Goal: Answer question/provide support: Share knowledge or assist other users

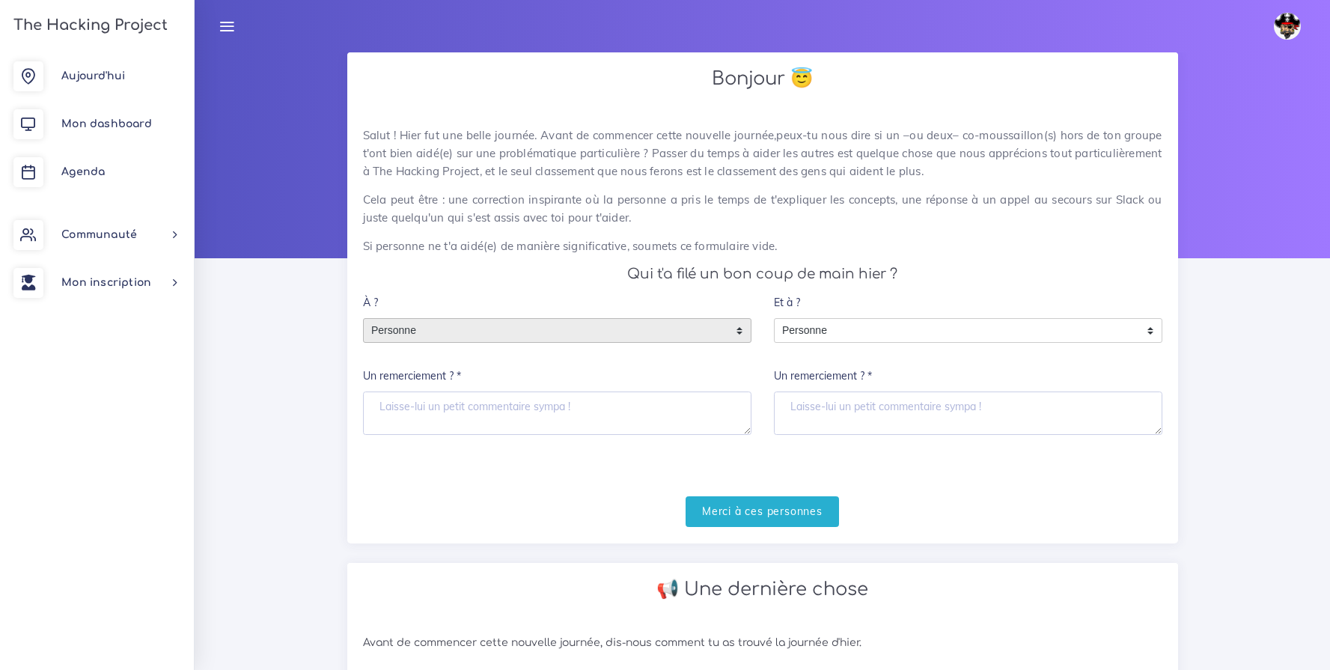
click at [520, 331] on span "Personne" at bounding box center [546, 331] width 365 height 24
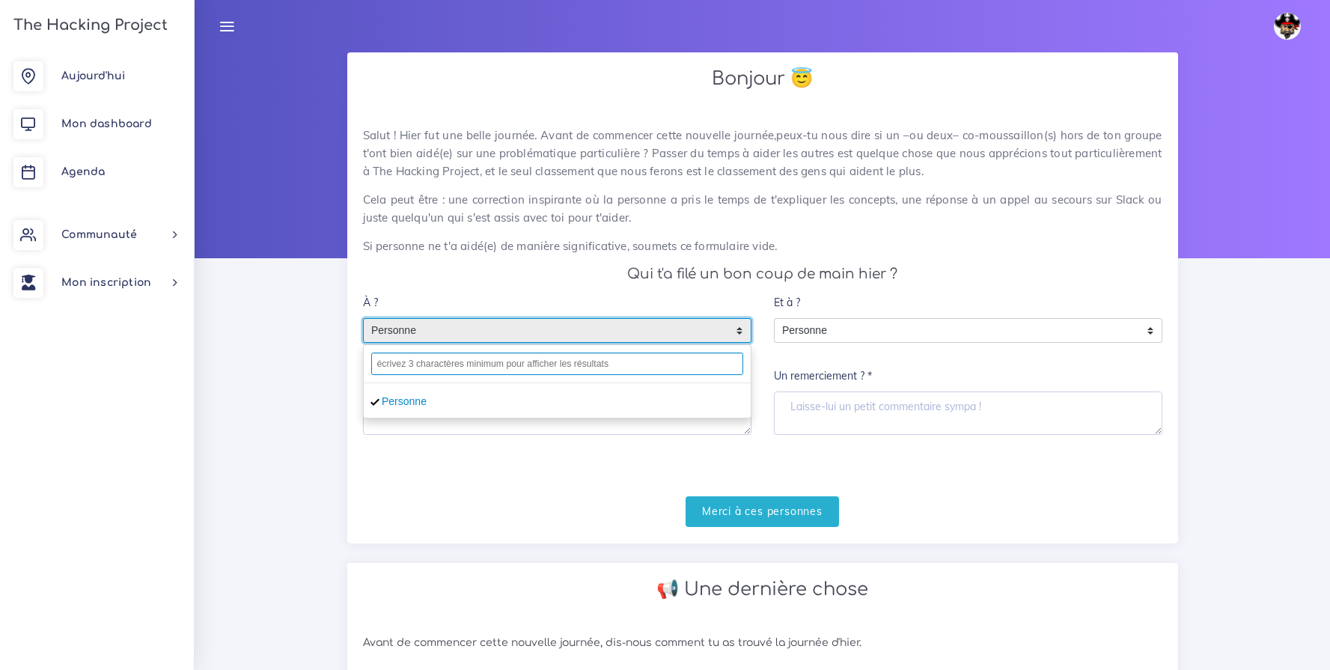
click at [514, 365] on input "text" at bounding box center [557, 364] width 372 height 22
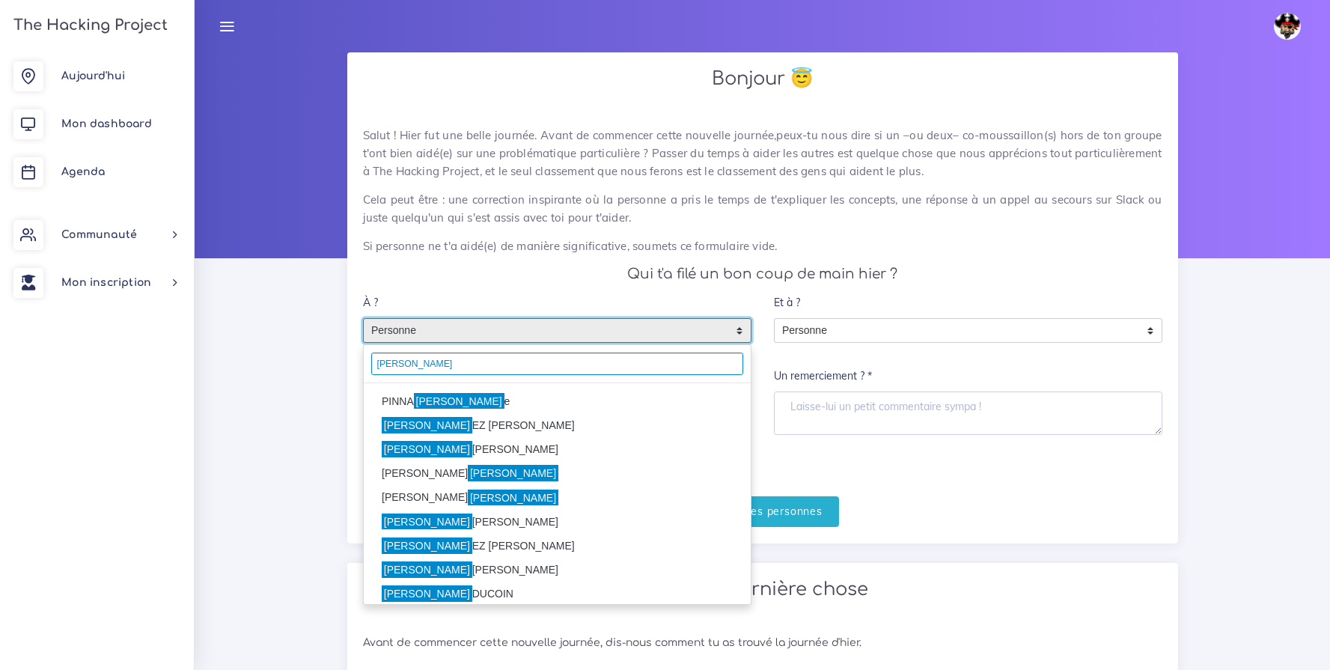
type input "Martin"
click at [426, 394] on mark "Martin" at bounding box center [459, 401] width 91 height 16
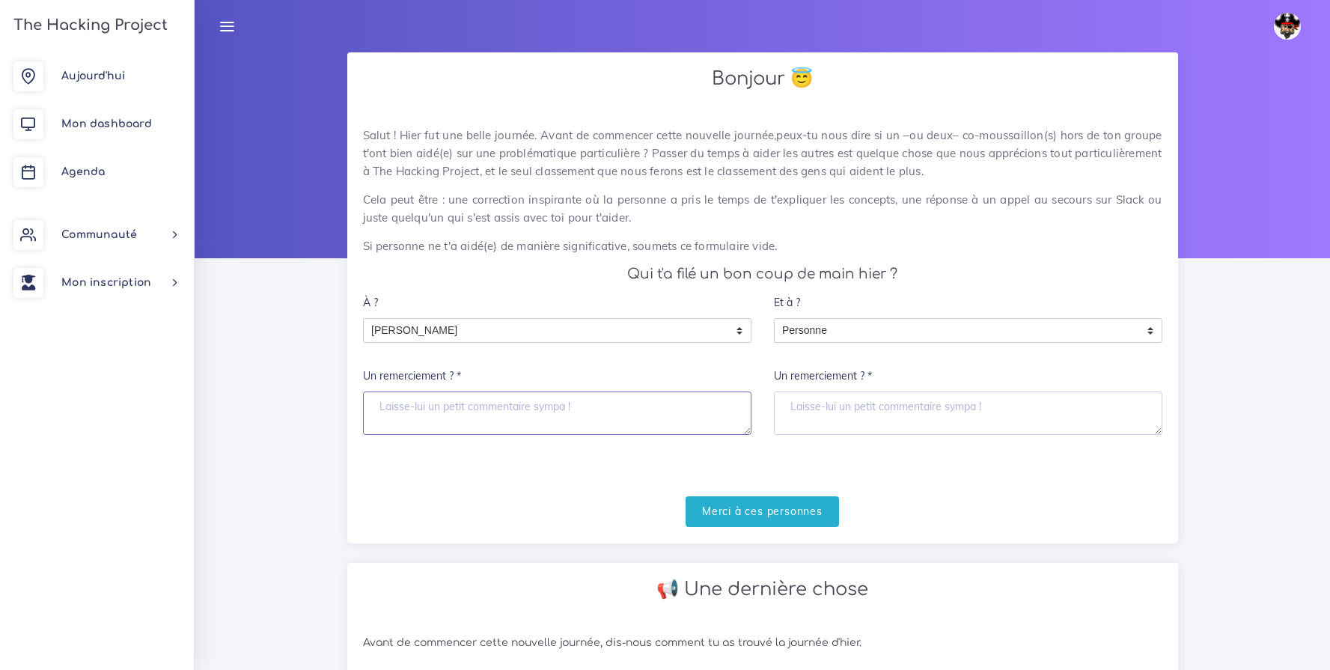
click at [421, 402] on textarea "Un remerciement ? *" at bounding box center [557, 413] width 389 height 43
type textarea "Merci Martine"
click at [731, 502] on input "Merci à ces personnes" at bounding box center [762, 511] width 153 height 31
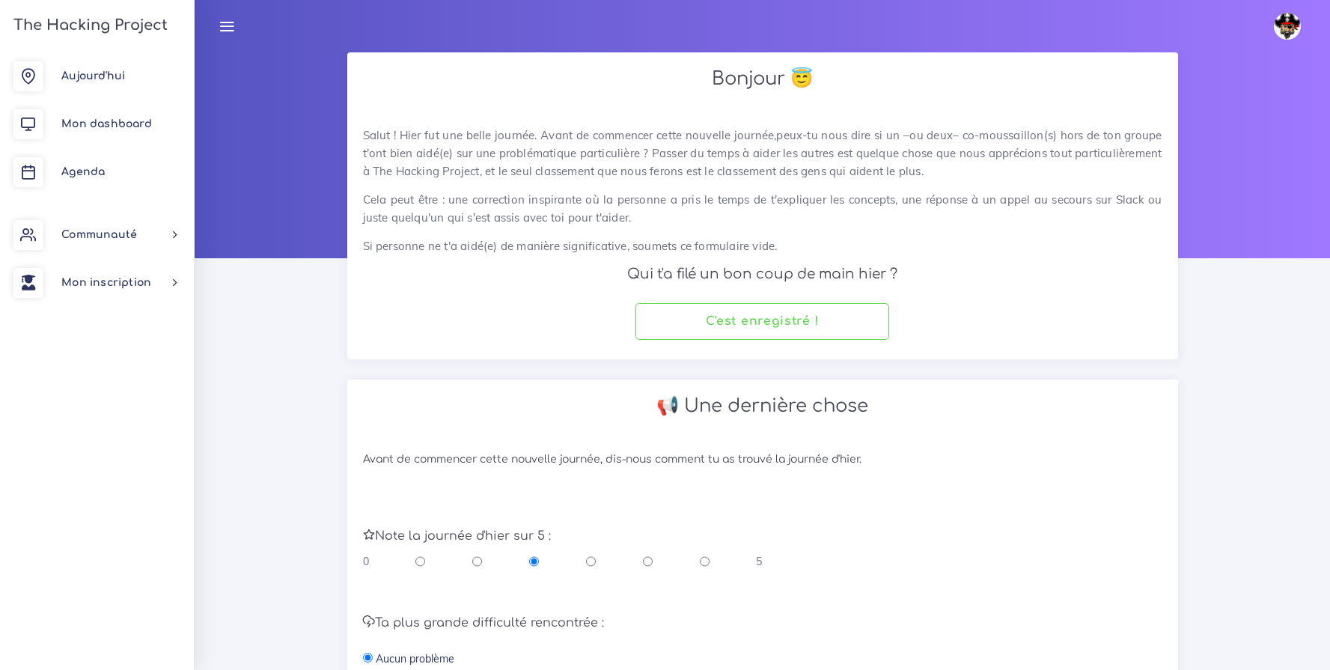
click at [705, 561] on input "radio" at bounding box center [705, 561] width 10 height 15
radio input "true"
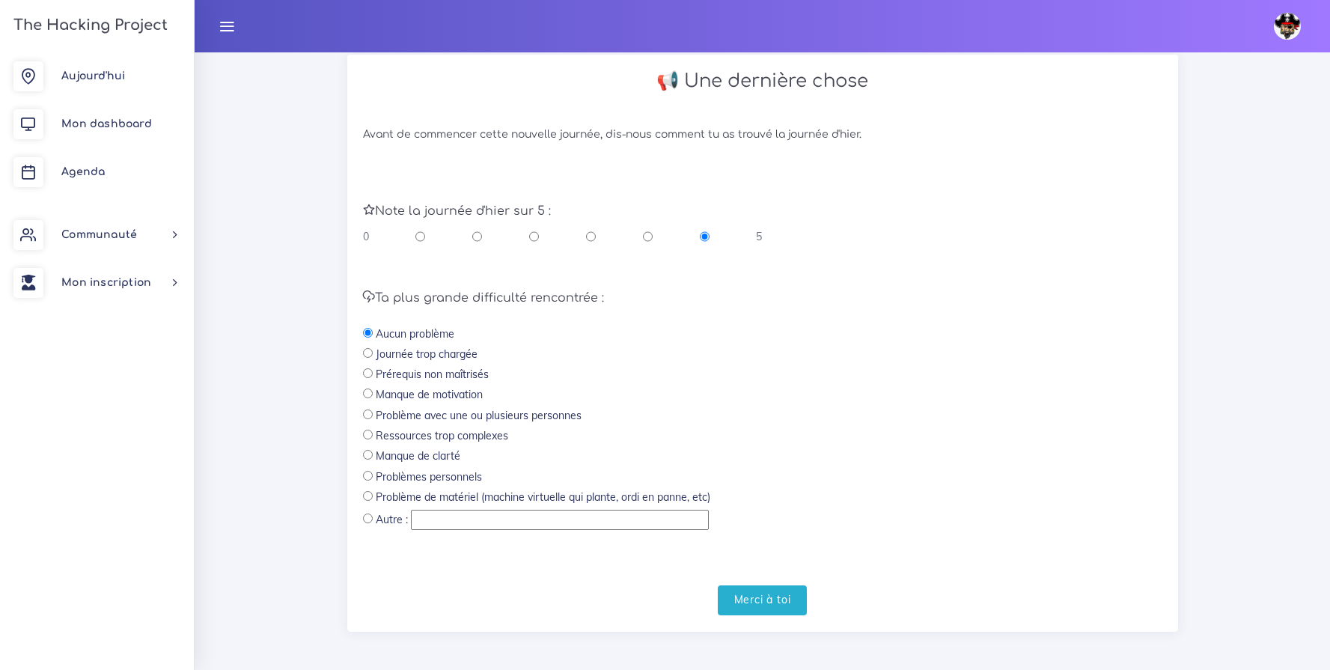
scroll to position [329, 0]
click at [787, 598] on input "Merci à toi" at bounding box center [763, 596] width 90 height 31
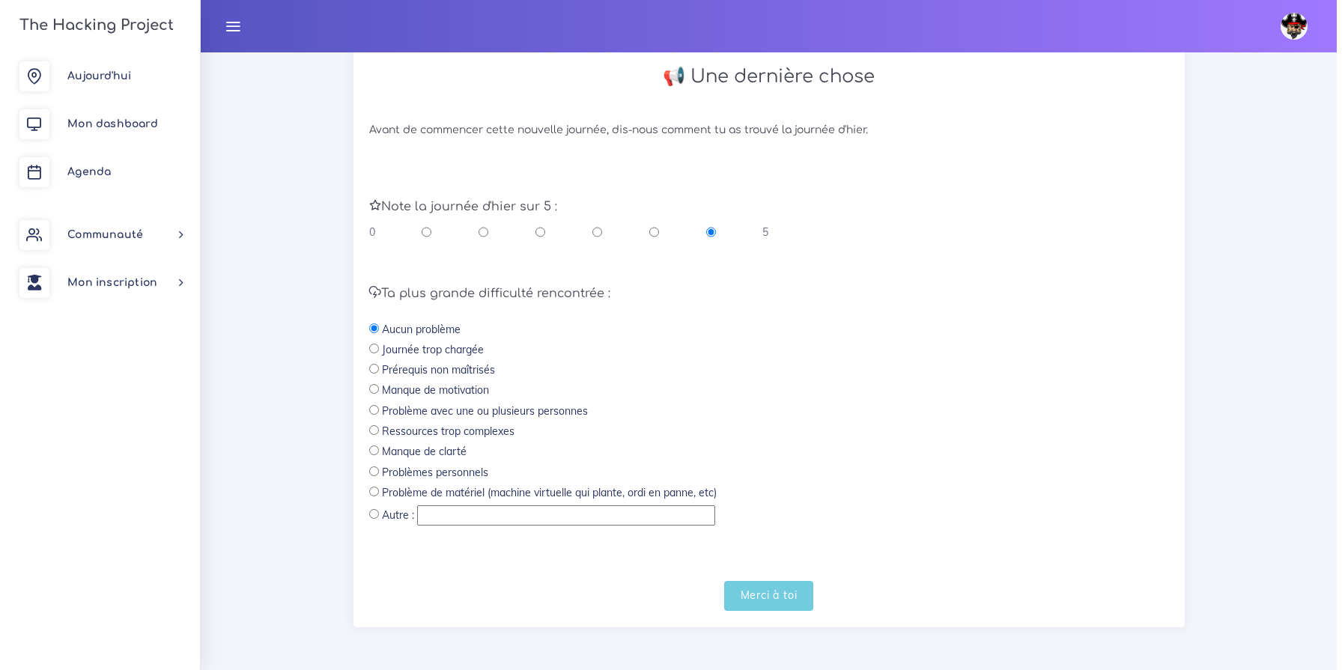
scroll to position [0, 0]
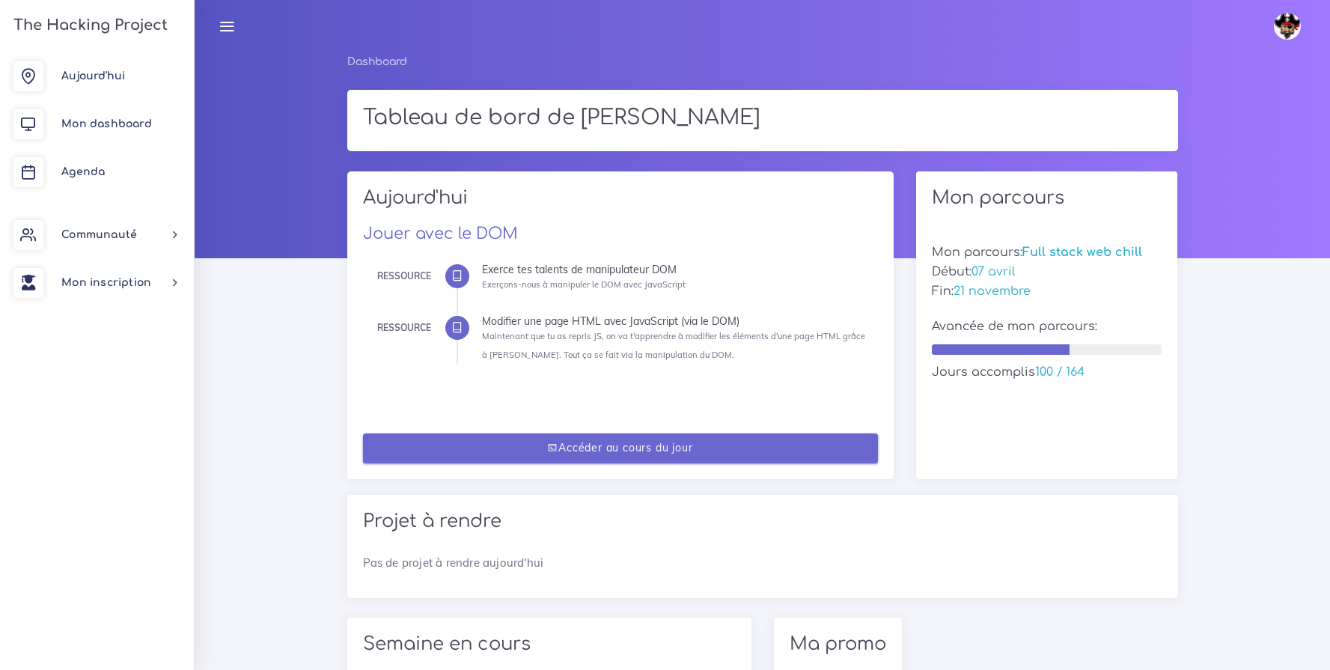
click at [640, 452] on link "Accéder au cours du jour" at bounding box center [620, 448] width 515 height 31
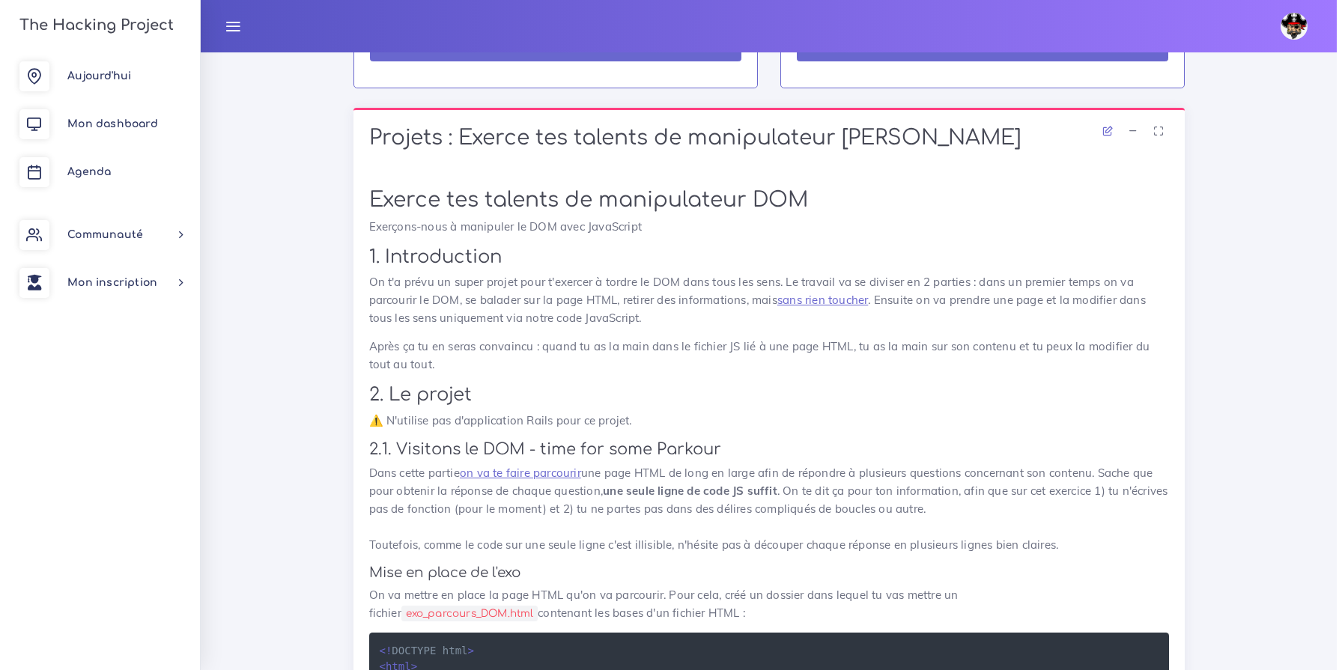
scroll to position [824, 0]
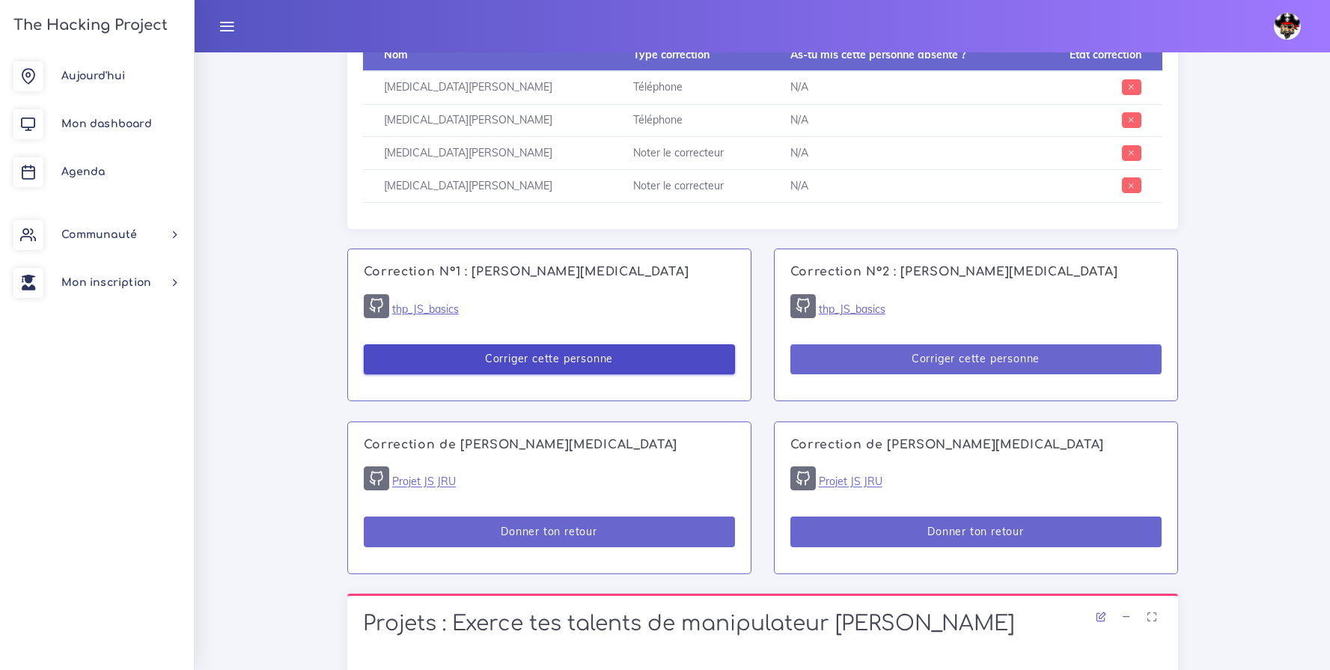
click at [574, 363] on button "Corriger cette personne" at bounding box center [549, 359] width 371 height 31
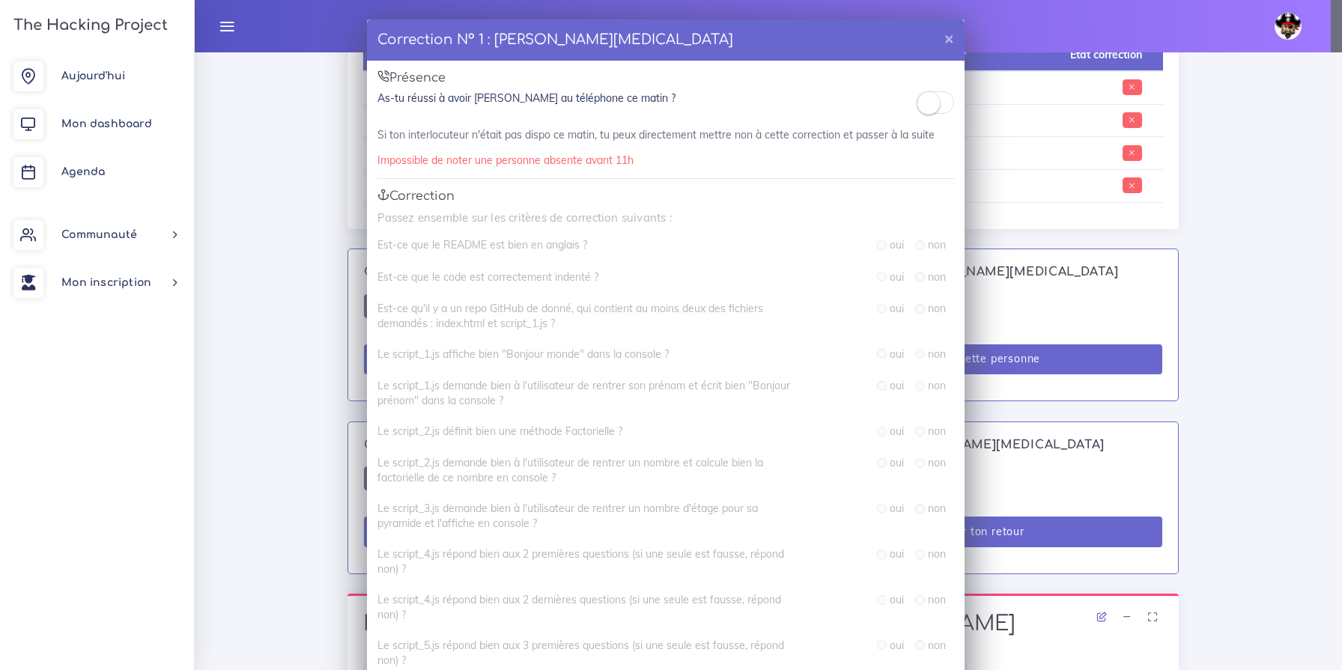
click at [923, 101] on small at bounding box center [928, 103] width 22 height 22
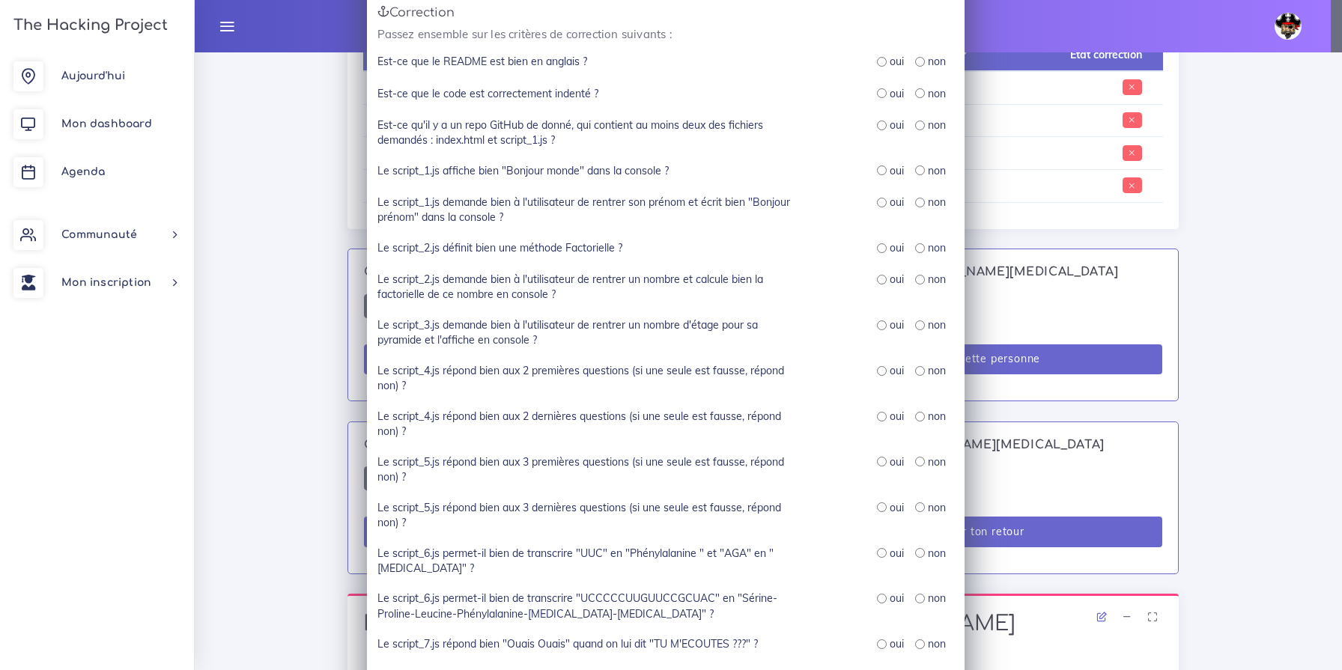
scroll to position [183, 0]
click at [877, 59] on input "radio" at bounding box center [882, 62] width 10 height 10
radio input "true"
click at [877, 94] on input "radio" at bounding box center [882, 93] width 10 height 10
radio input "true"
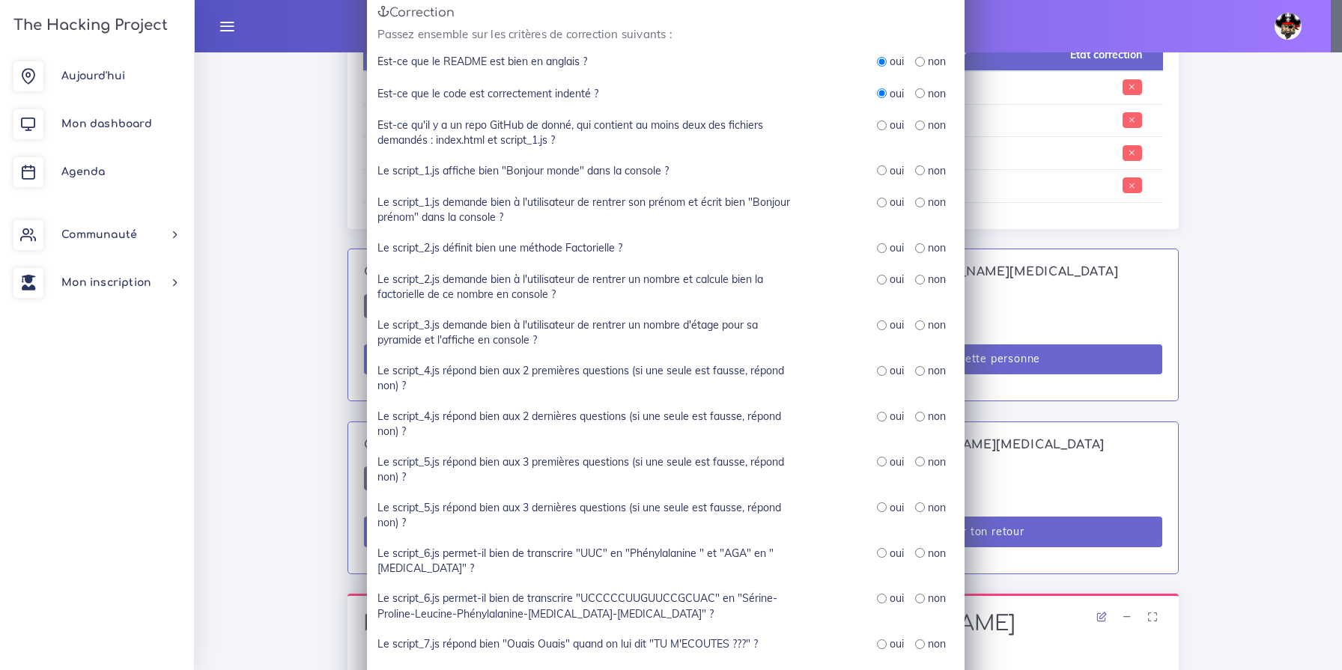
click at [877, 124] on input "radio" at bounding box center [882, 126] width 10 height 10
radio input "true"
click at [877, 170] on input "radio" at bounding box center [882, 170] width 10 height 10
radio input "true"
click at [880, 204] on input "radio" at bounding box center [882, 203] width 10 height 10
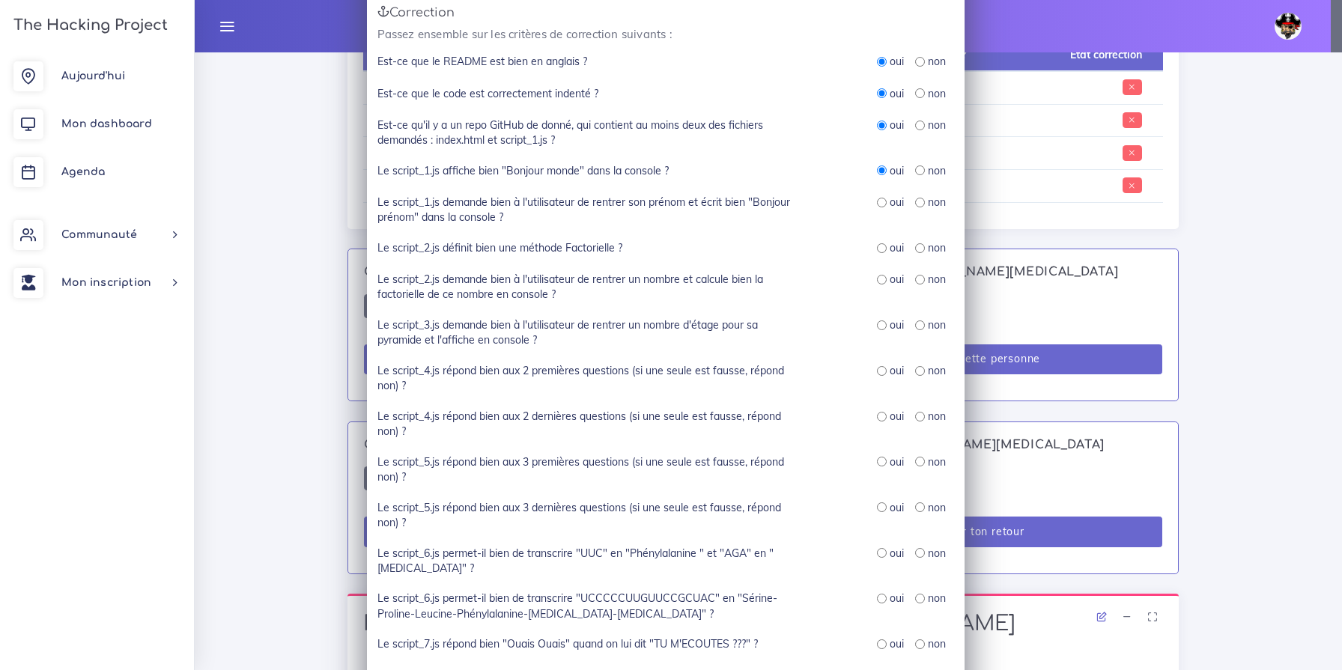
radio input "true"
click at [877, 246] on input "radio" at bounding box center [882, 248] width 10 height 10
radio input "true"
click at [877, 279] on input "radio" at bounding box center [882, 280] width 10 height 10
radio input "true"
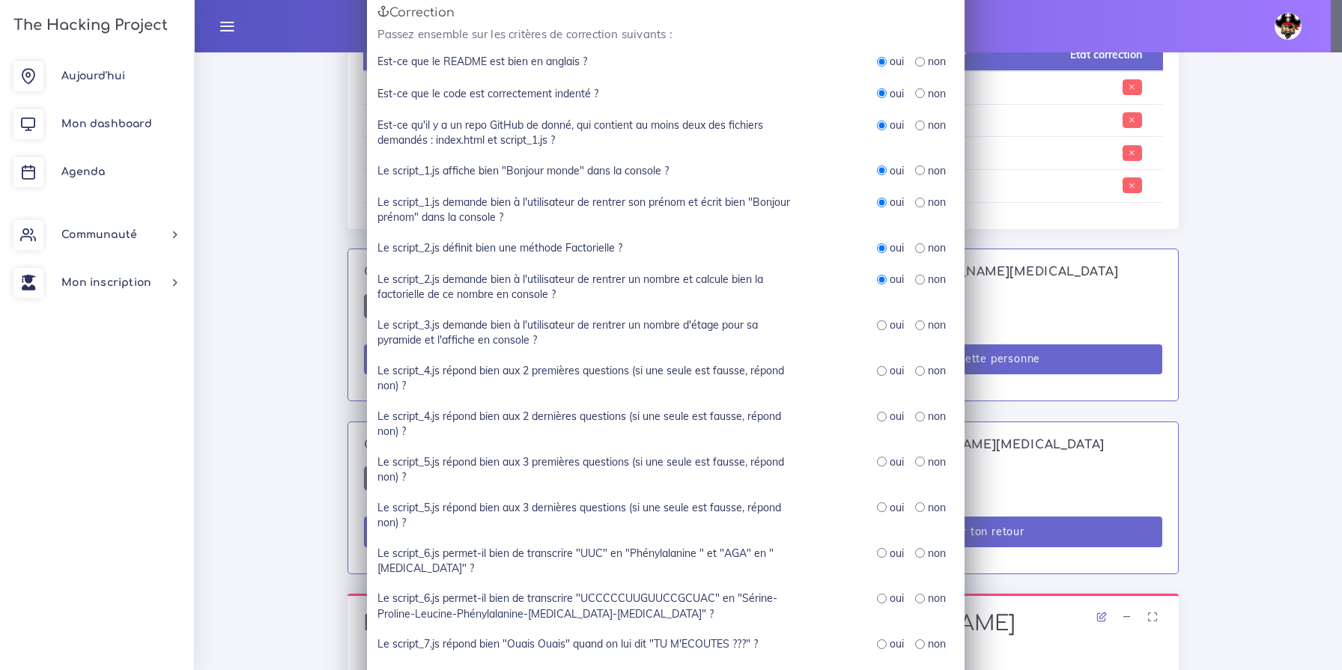
click at [870, 326] on div "oui non" at bounding box center [890, 332] width 150 height 31
click at [877, 324] on input "radio" at bounding box center [882, 325] width 10 height 10
radio input "true"
click at [877, 370] on input "radio" at bounding box center [882, 371] width 10 height 10
radio input "true"
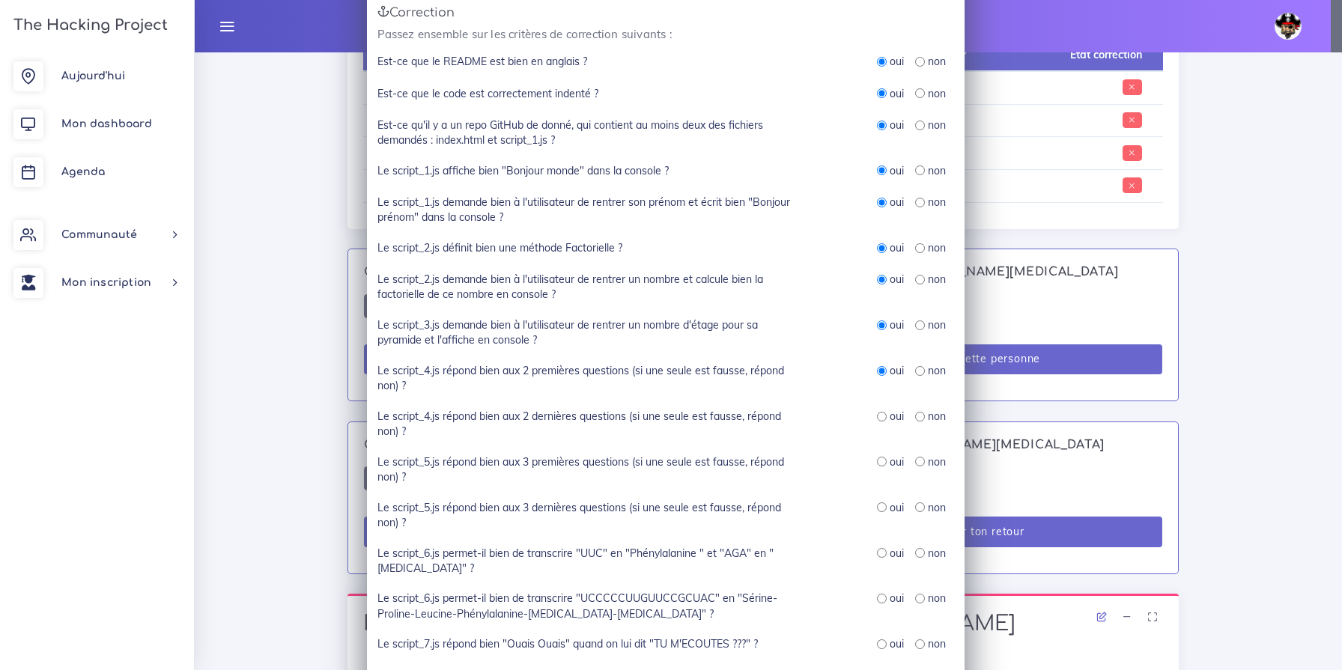
click at [878, 415] on input "radio" at bounding box center [882, 417] width 10 height 10
radio input "true"
click at [877, 460] on input "radio" at bounding box center [882, 462] width 10 height 10
radio input "true"
click at [877, 505] on input "radio" at bounding box center [882, 507] width 10 height 10
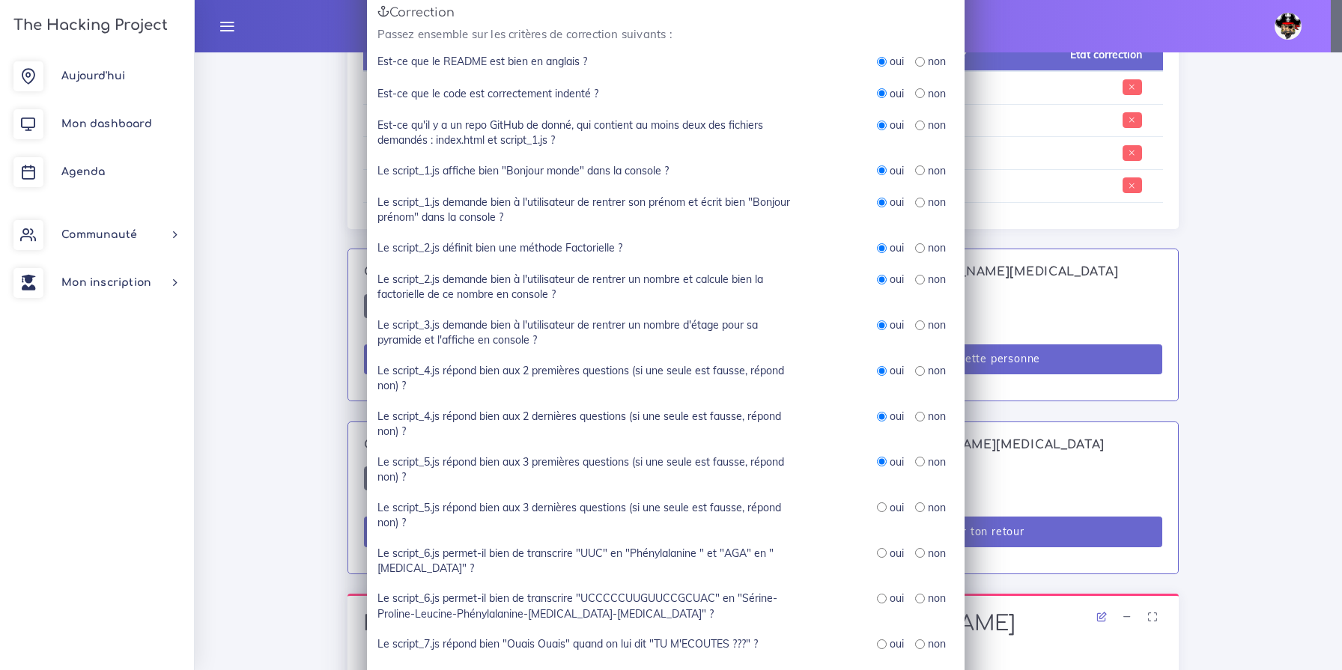
radio input "true"
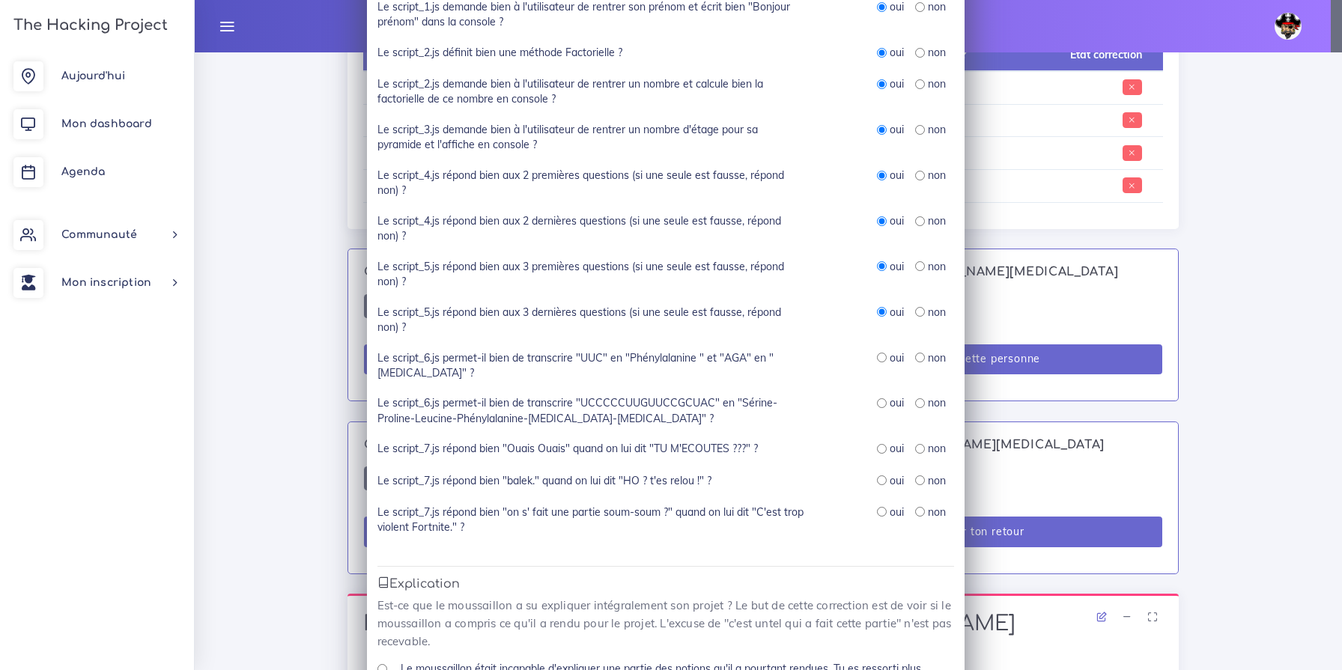
scroll to position [380, 0]
click at [877, 357] on input "radio" at bounding box center [882, 357] width 10 height 10
radio input "true"
click at [877, 403] on input "radio" at bounding box center [882, 403] width 10 height 10
radio input "true"
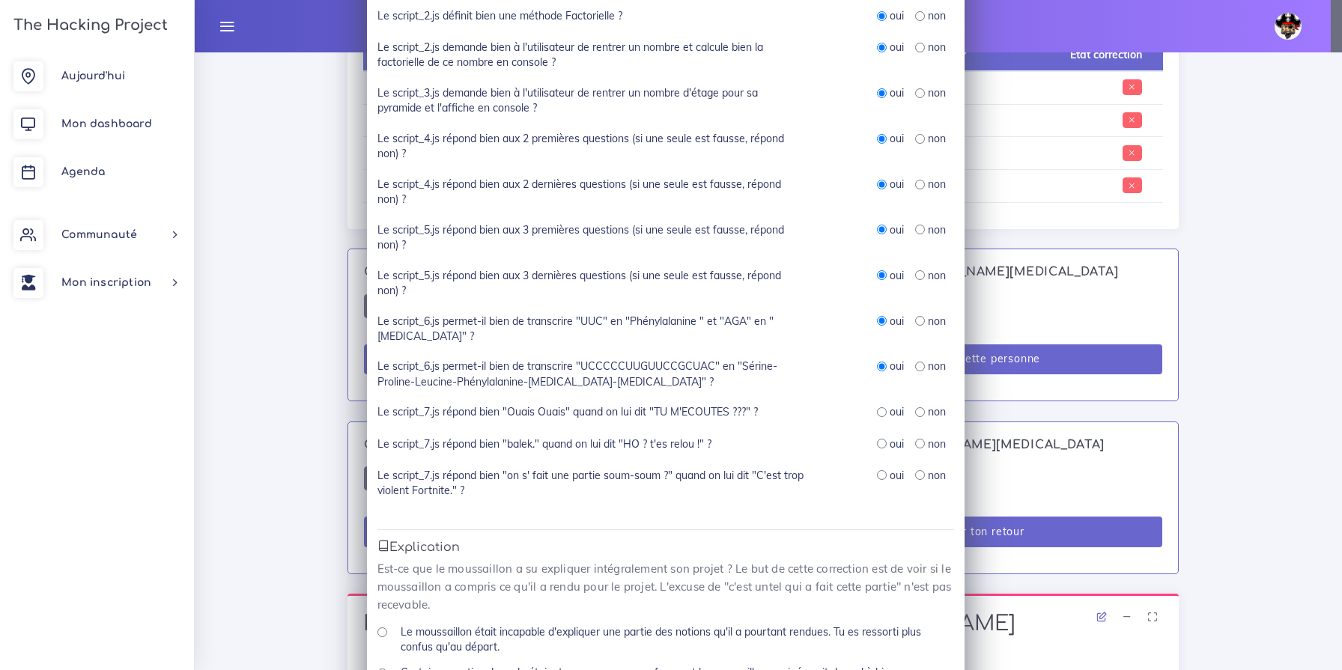
scroll to position [417, 0]
click at [877, 412] on input "radio" at bounding box center [882, 411] width 10 height 10
radio input "true"
click at [877, 441] on input "radio" at bounding box center [882, 442] width 10 height 10
radio input "true"
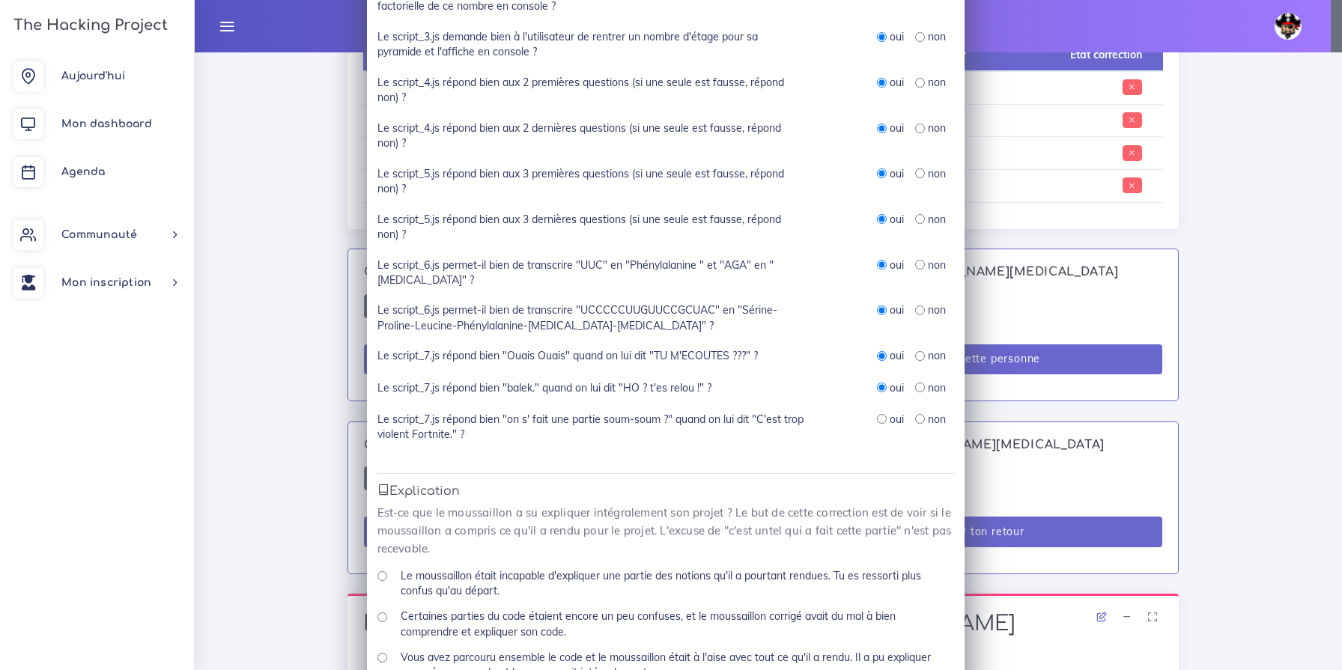
scroll to position [475, 0]
click at [877, 421] on div "oui" at bounding box center [890, 416] width 27 height 15
click at [877, 418] on input "radio" at bounding box center [882, 416] width 10 height 10
radio input "true"
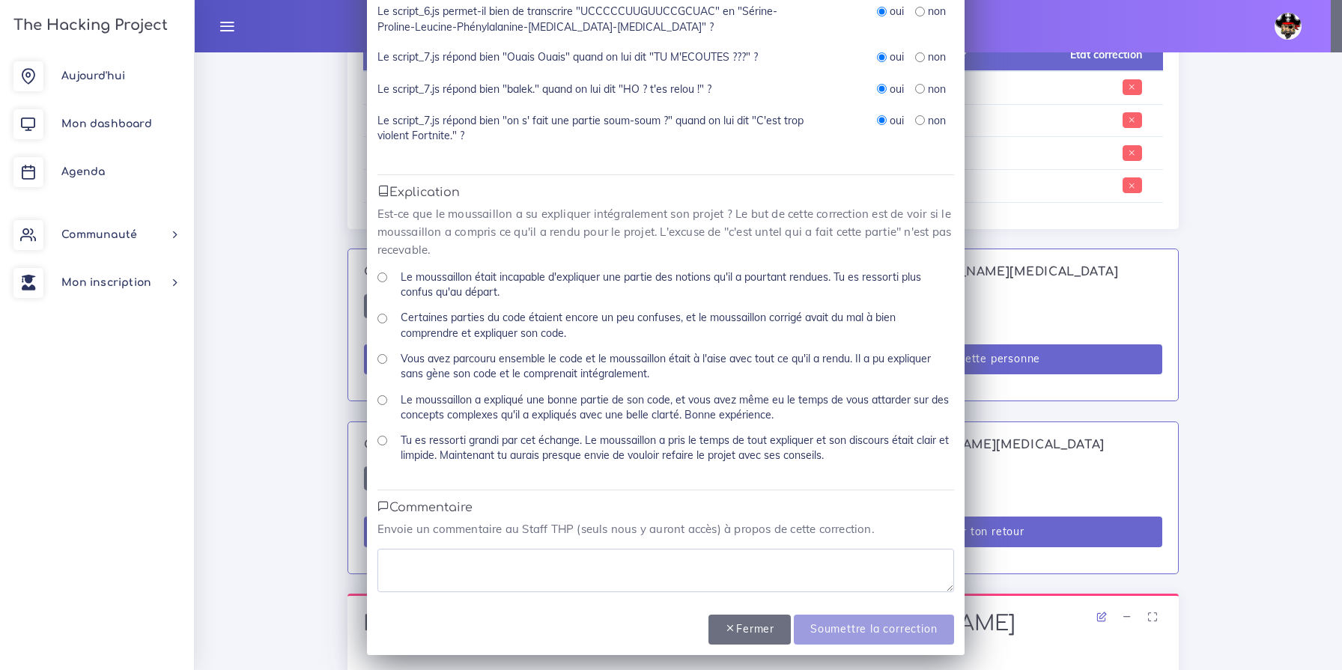
scroll to position [775, 0]
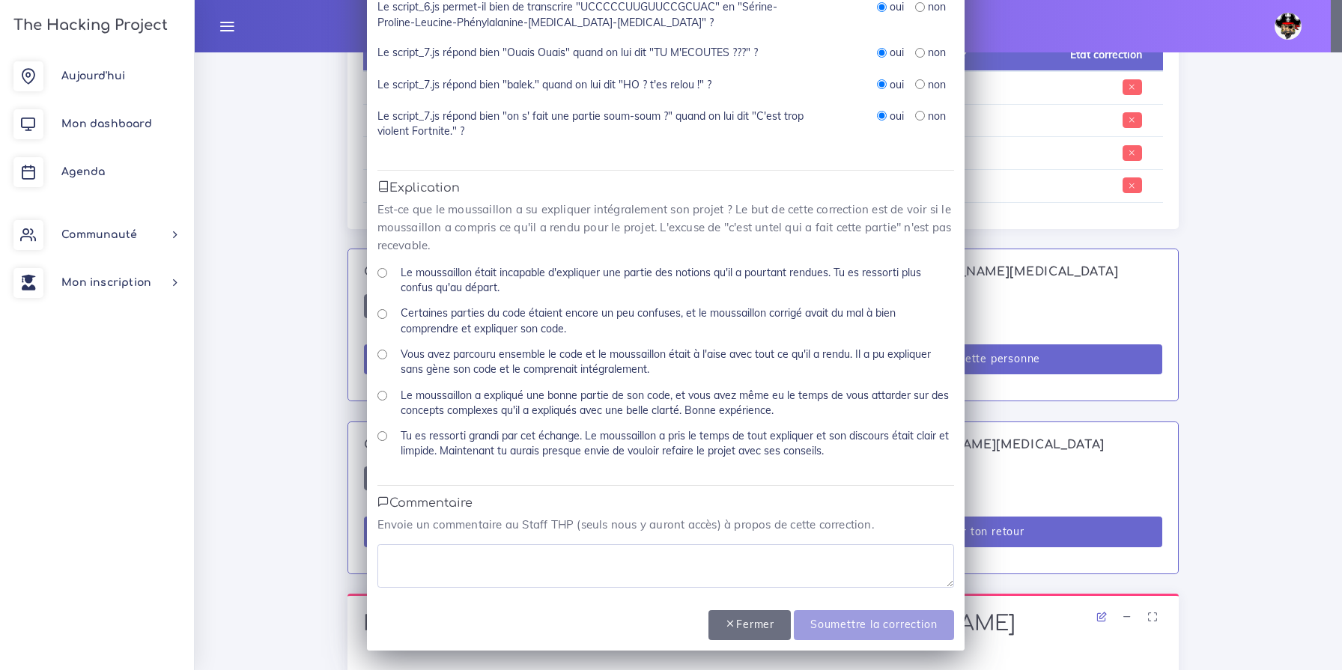
click at [378, 437] on input "Tu es ressorti grandi par cet échange. Le moussaillon a pris le temps de tout e…" at bounding box center [382, 436] width 10 height 10
radio input "true"
click at [437, 547] on textarea at bounding box center [665, 565] width 576 height 43
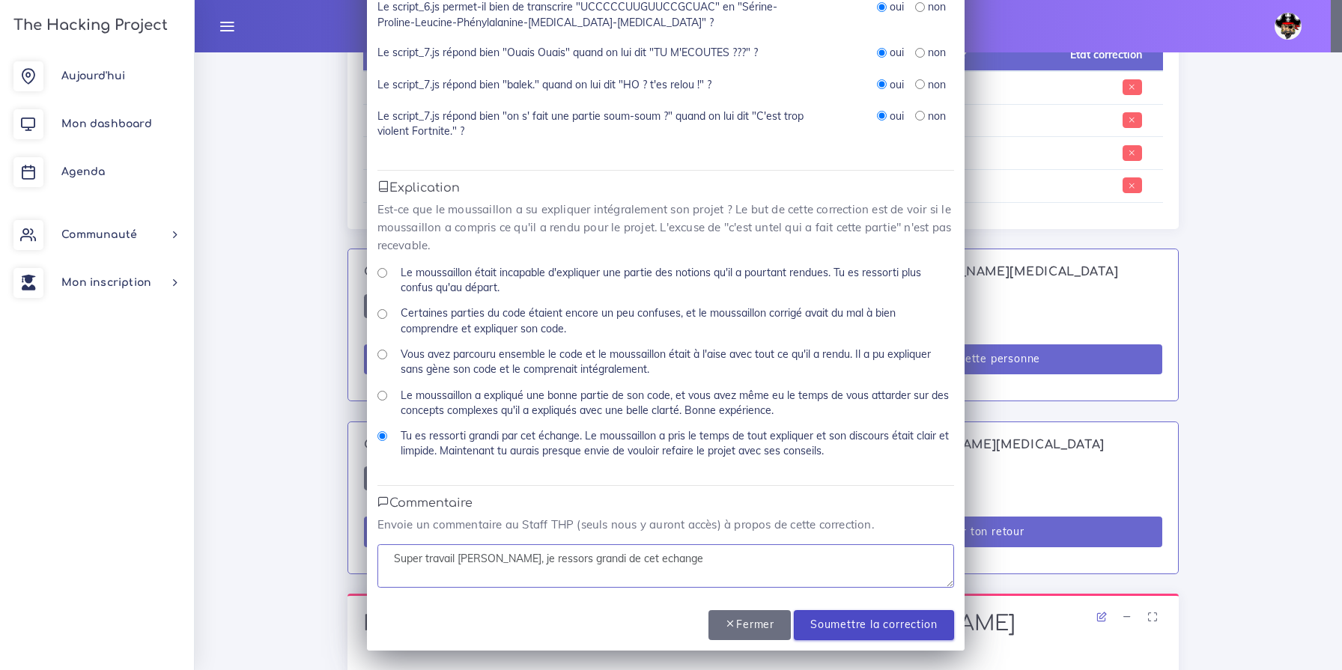
type textarea "Super travail Martine, je ressors grandi de cet echange"
click at [894, 626] on input "Soumettre la correction" at bounding box center [873, 625] width 159 height 31
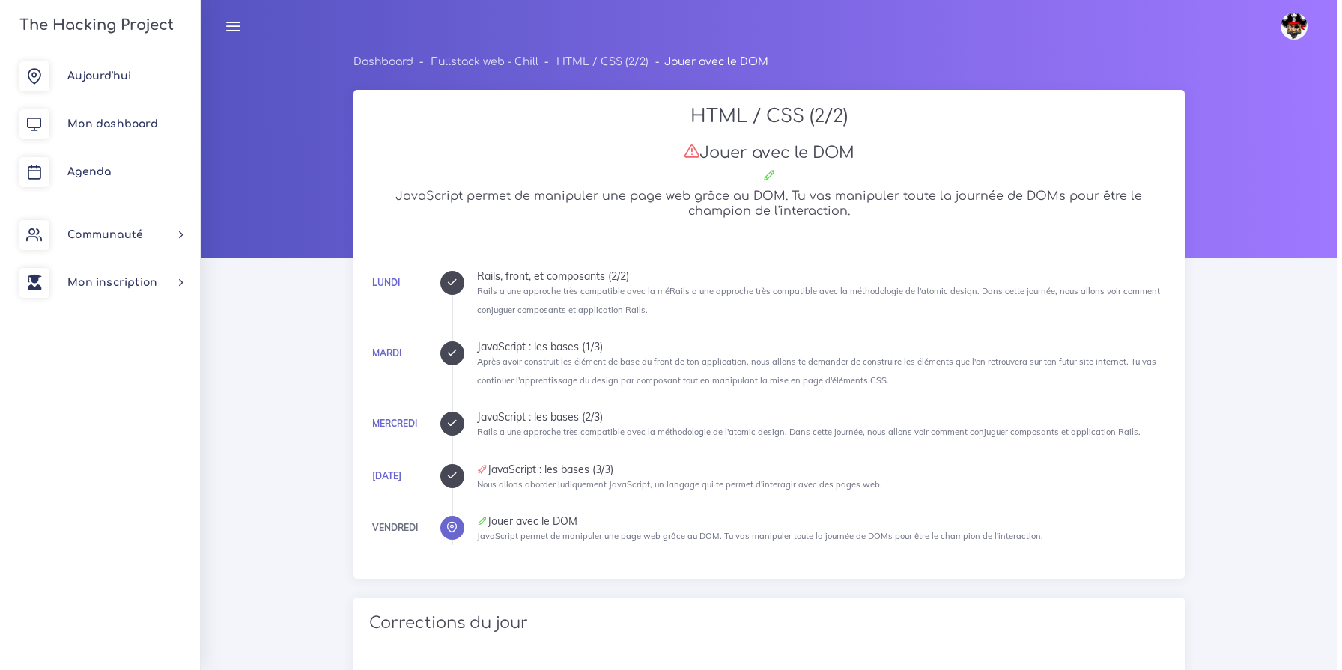
scroll to position [822, 0]
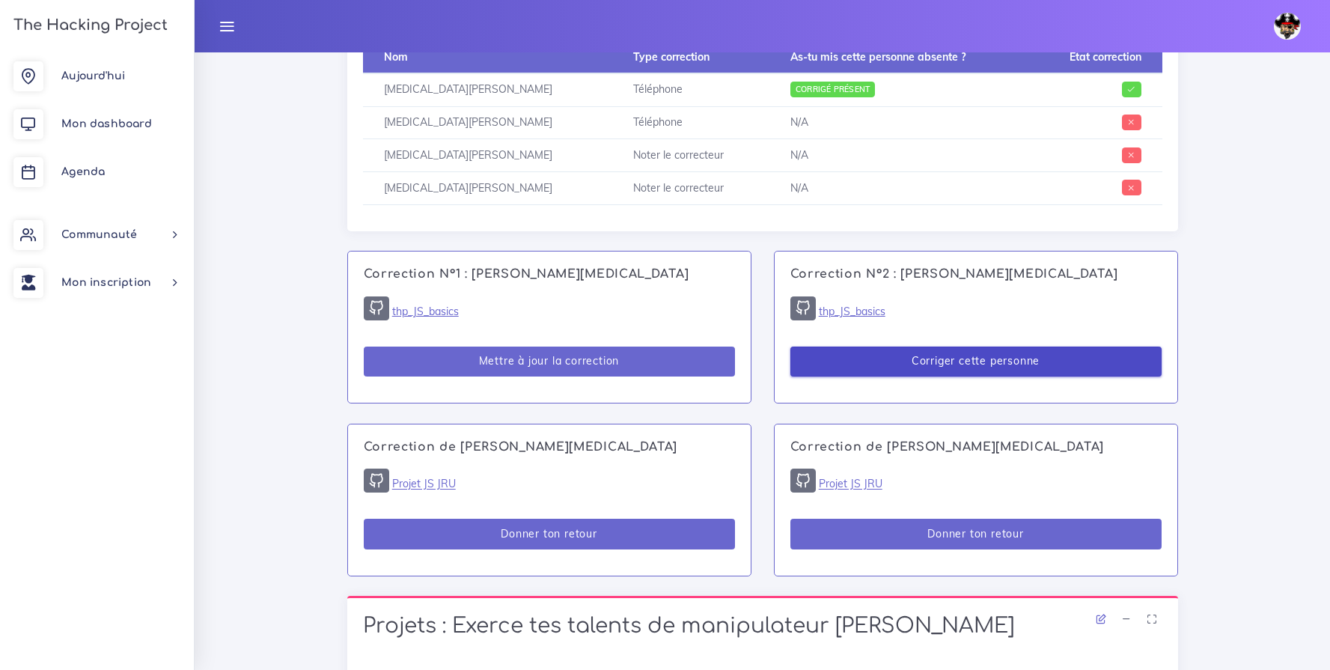
click at [948, 362] on button "Corriger cette personne" at bounding box center [976, 362] width 371 height 31
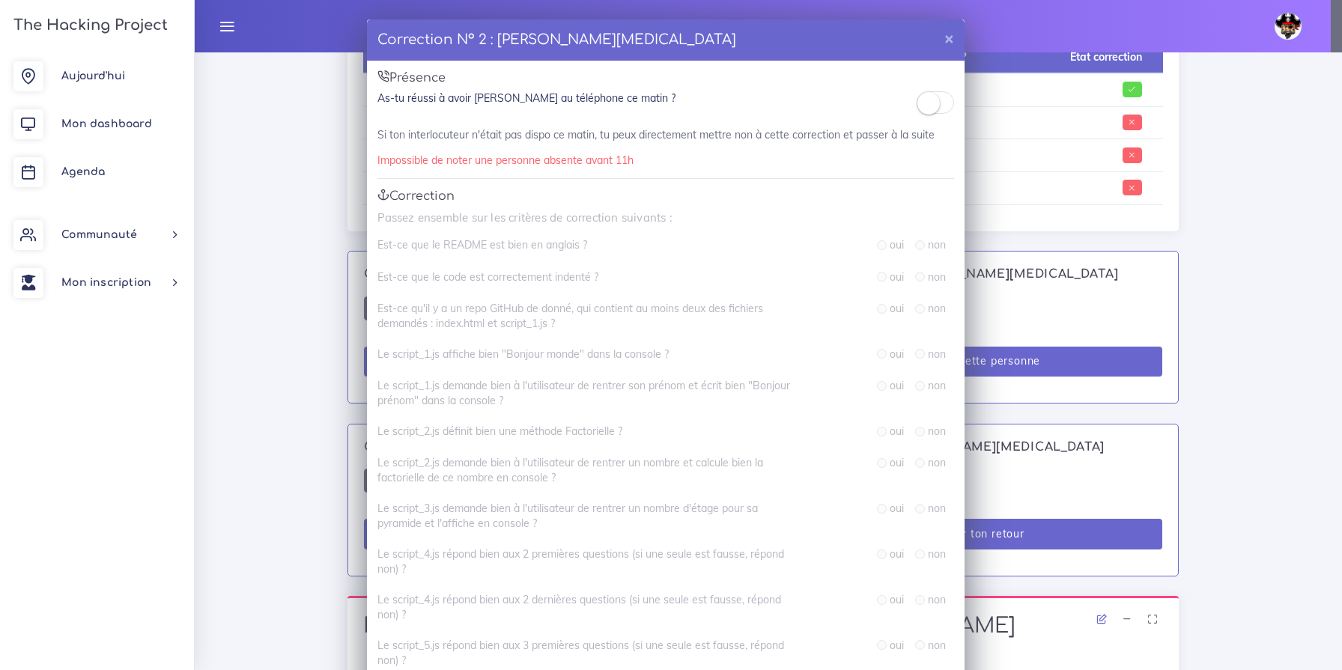
click at [917, 105] on small at bounding box center [928, 103] width 22 height 22
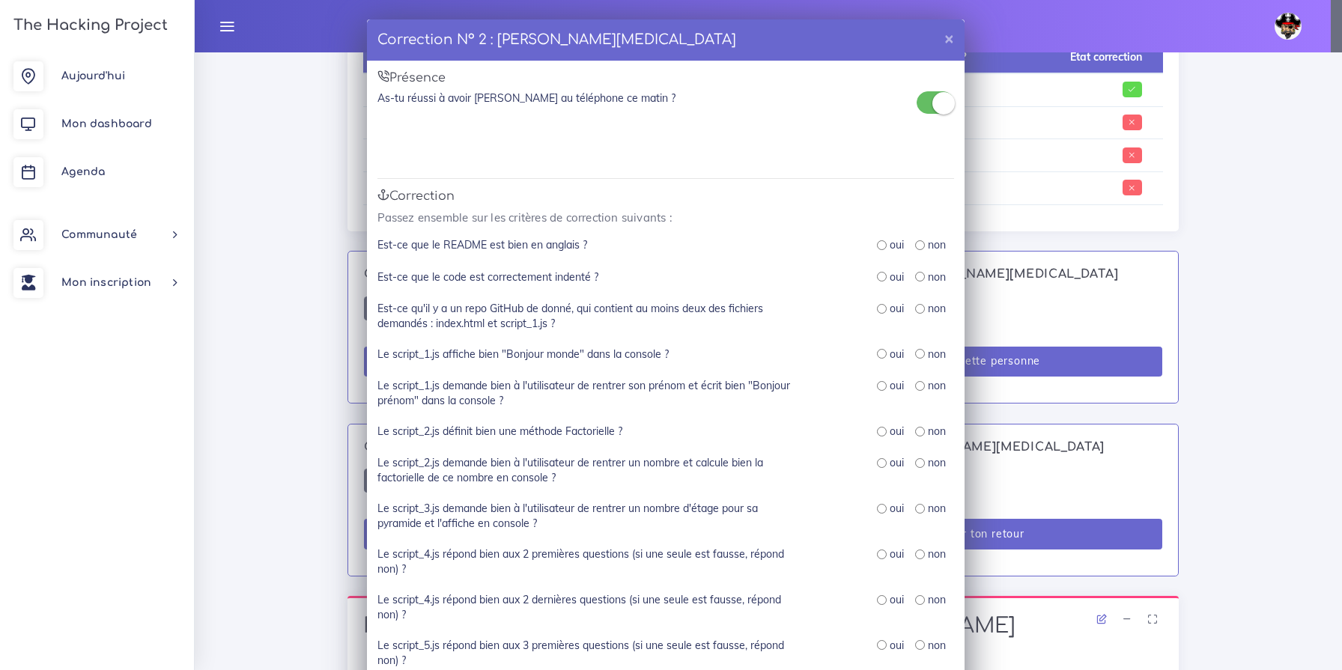
click at [893, 244] on label "oui" at bounding box center [896, 244] width 14 height 15
click at [877, 243] on input "radio" at bounding box center [882, 245] width 10 height 10
radio input "true"
click at [877, 281] on div "oui" at bounding box center [890, 277] width 27 height 15
click at [877, 309] on input "radio" at bounding box center [882, 309] width 10 height 10
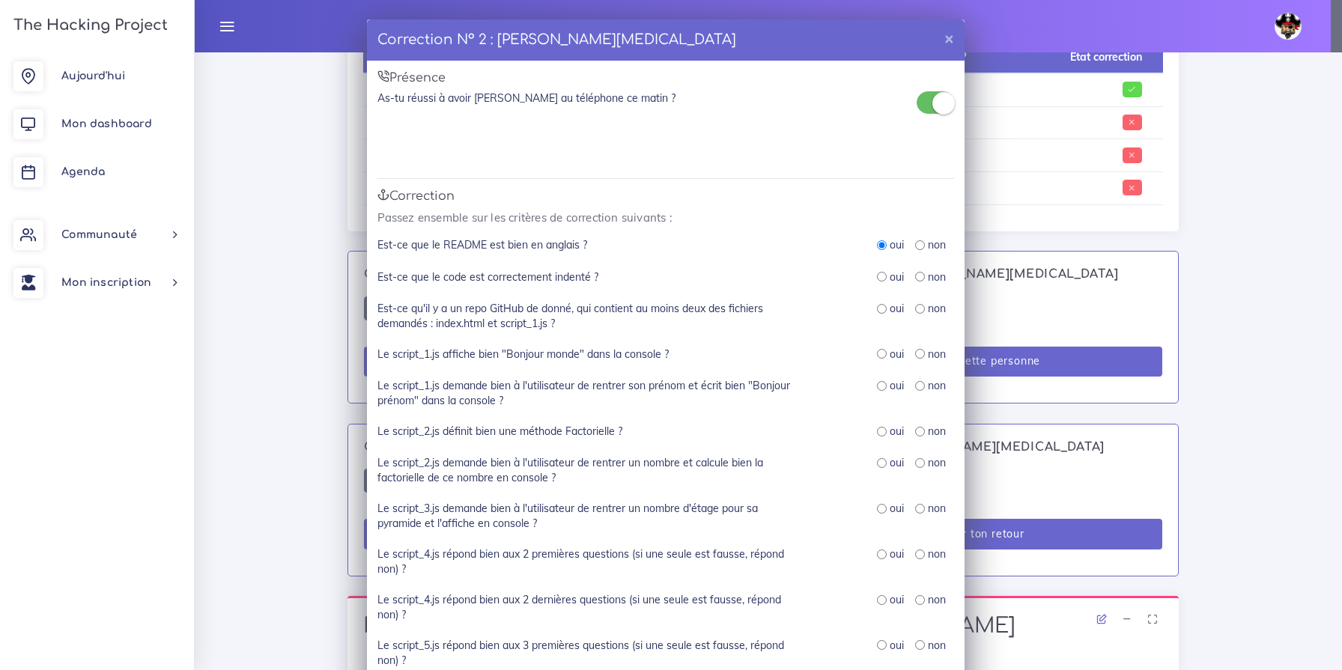
radio input "true"
click at [877, 273] on input "radio" at bounding box center [882, 277] width 10 height 10
radio input "true"
click at [877, 354] on input "radio" at bounding box center [882, 354] width 10 height 10
radio input "true"
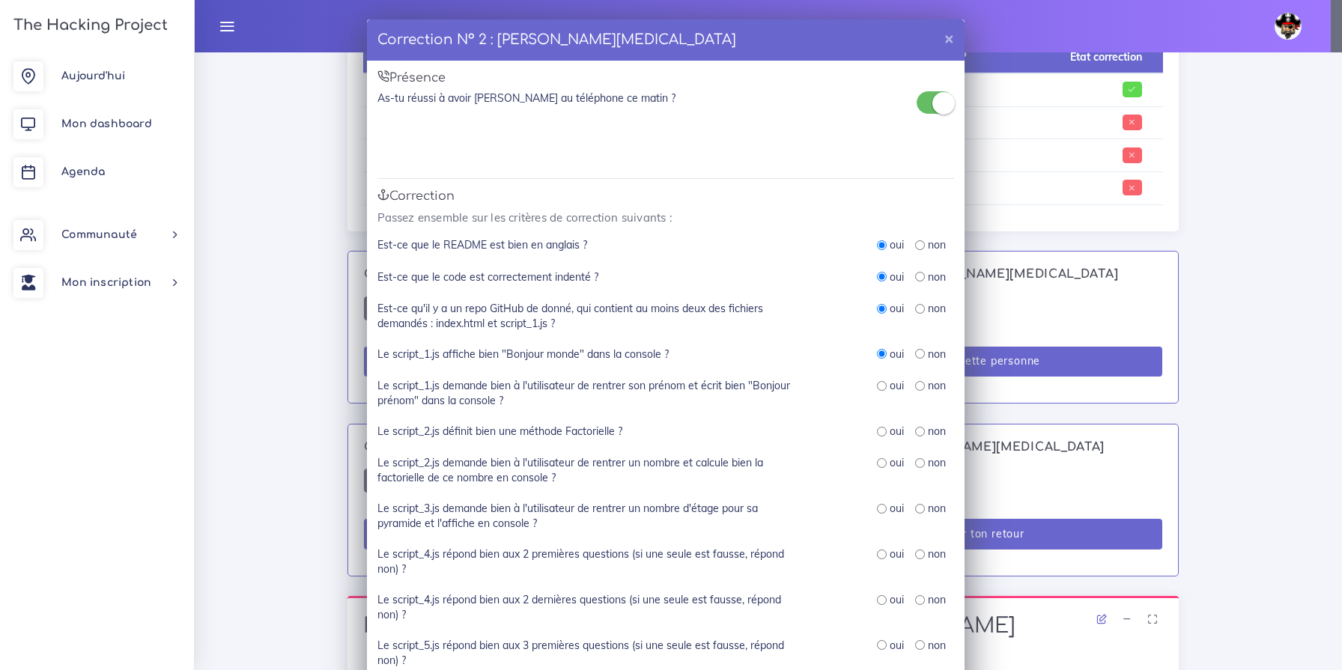
click at [877, 386] on input "radio" at bounding box center [882, 386] width 10 height 10
radio input "true"
click at [877, 433] on input "radio" at bounding box center [882, 432] width 10 height 10
radio input "true"
click at [877, 463] on input "radio" at bounding box center [882, 463] width 10 height 10
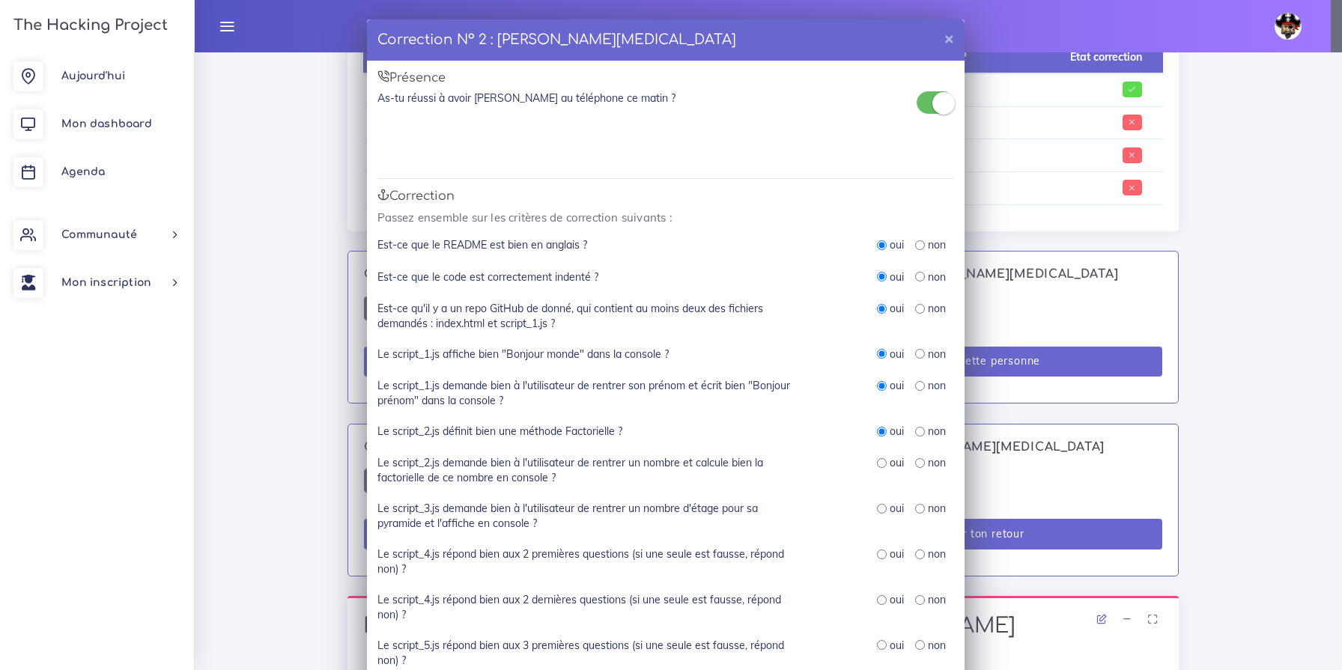
radio input "true"
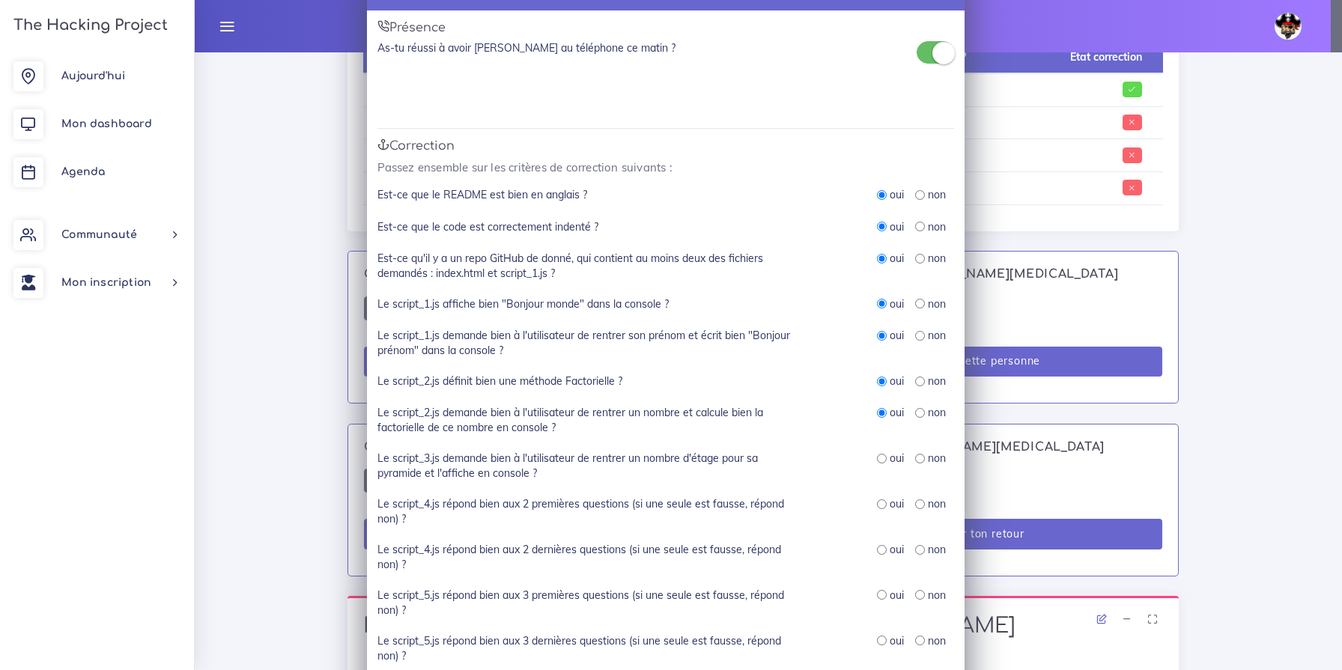
scroll to position [401, 0]
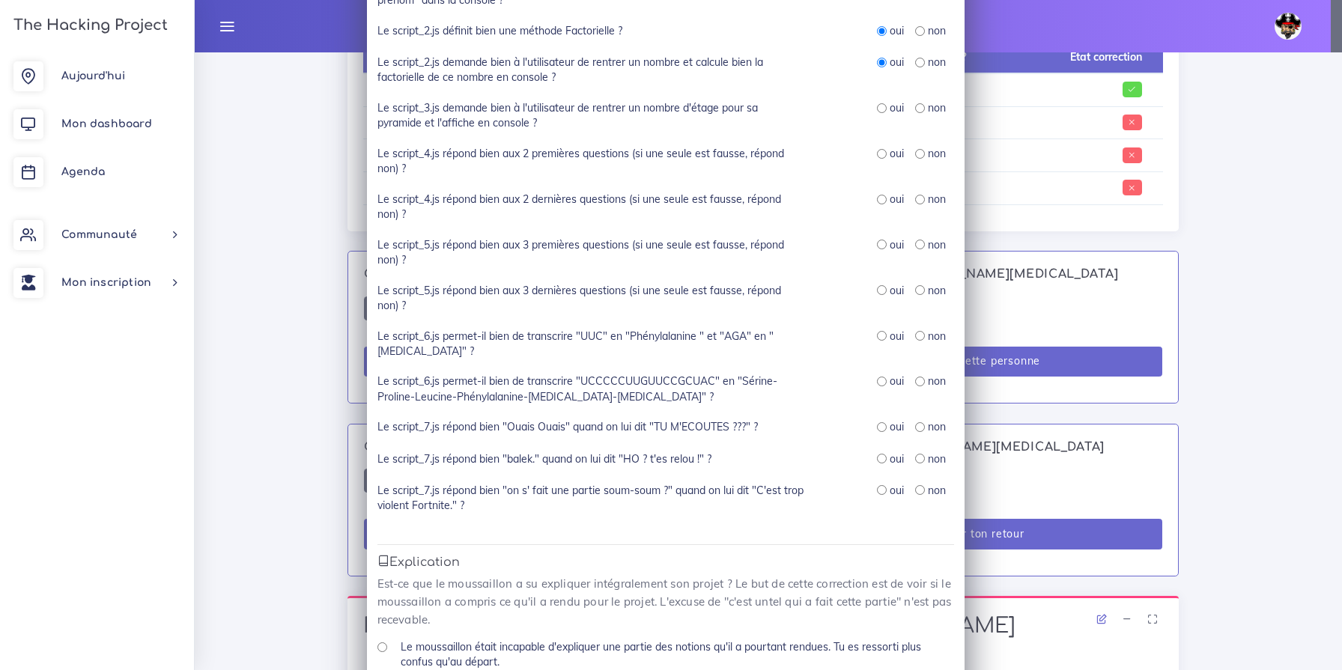
click at [878, 108] on input "radio" at bounding box center [882, 108] width 10 height 10
radio input "true"
click at [877, 154] on input "radio" at bounding box center [882, 154] width 10 height 10
radio input "true"
click at [877, 198] on input "radio" at bounding box center [882, 200] width 10 height 10
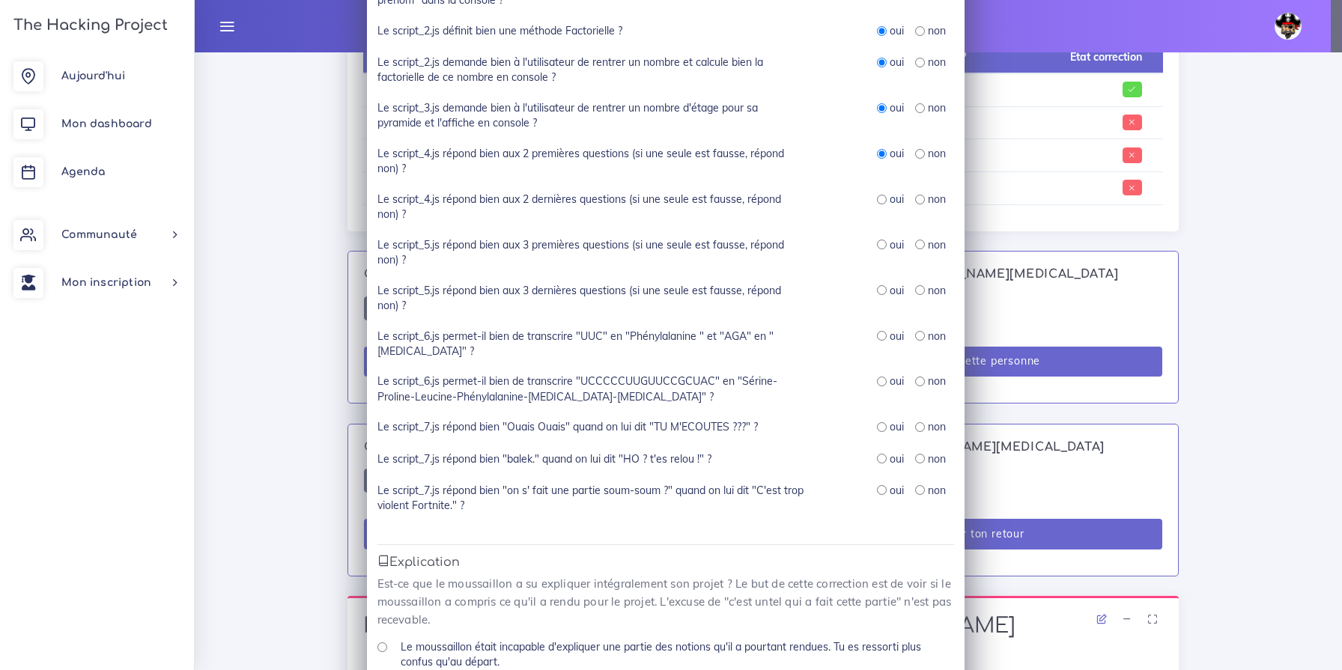
radio input "true"
click at [877, 243] on input "radio" at bounding box center [882, 245] width 10 height 10
radio input "true"
drag, startPoint x: 875, startPoint y: 292, endPoint x: 874, endPoint y: 314, distance: 22.5
click at [877, 292] on input "radio" at bounding box center [882, 290] width 10 height 10
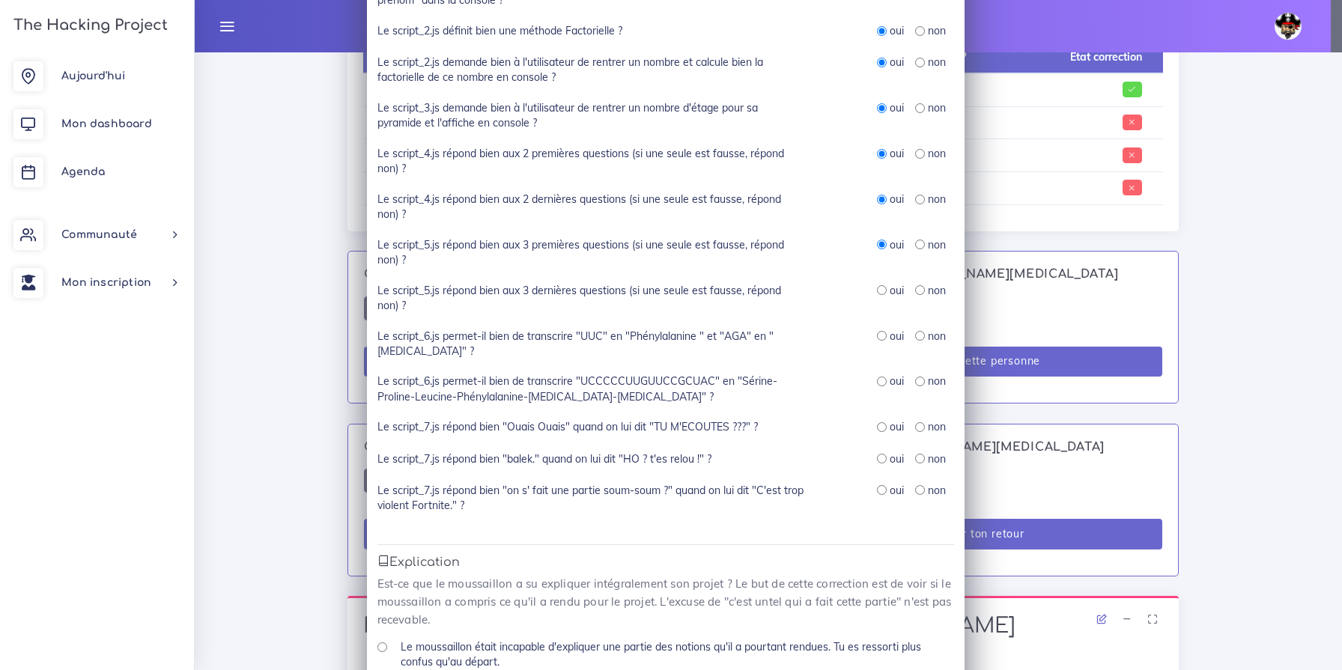
radio input "true"
click at [877, 335] on input "radio" at bounding box center [882, 336] width 10 height 10
radio input "true"
click at [877, 383] on input "radio" at bounding box center [882, 382] width 10 height 10
radio input "true"
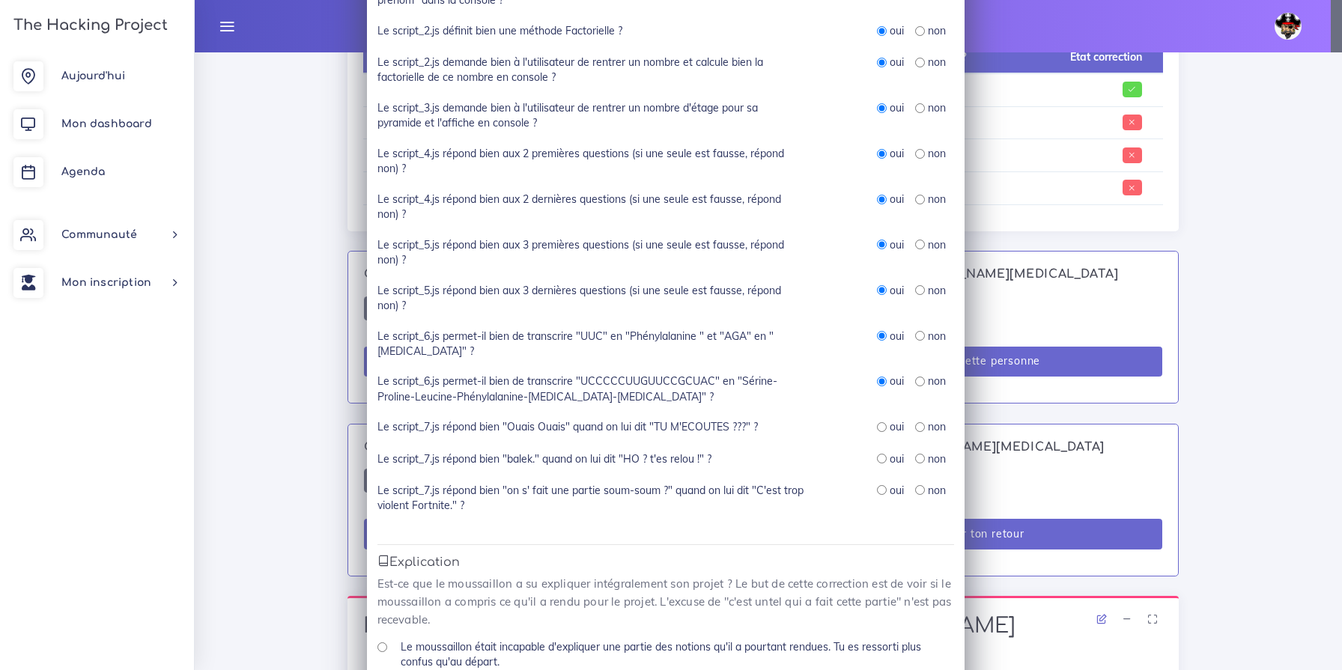
click at [877, 426] on input "radio" at bounding box center [882, 427] width 10 height 10
radio input "true"
click at [877, 460] on input "radio" at bounding box center [882, 459] width 10 height 10
radio input "true"
click at [877, 489] on input "radio" at bounding box center [882, 490] width 10 height 10
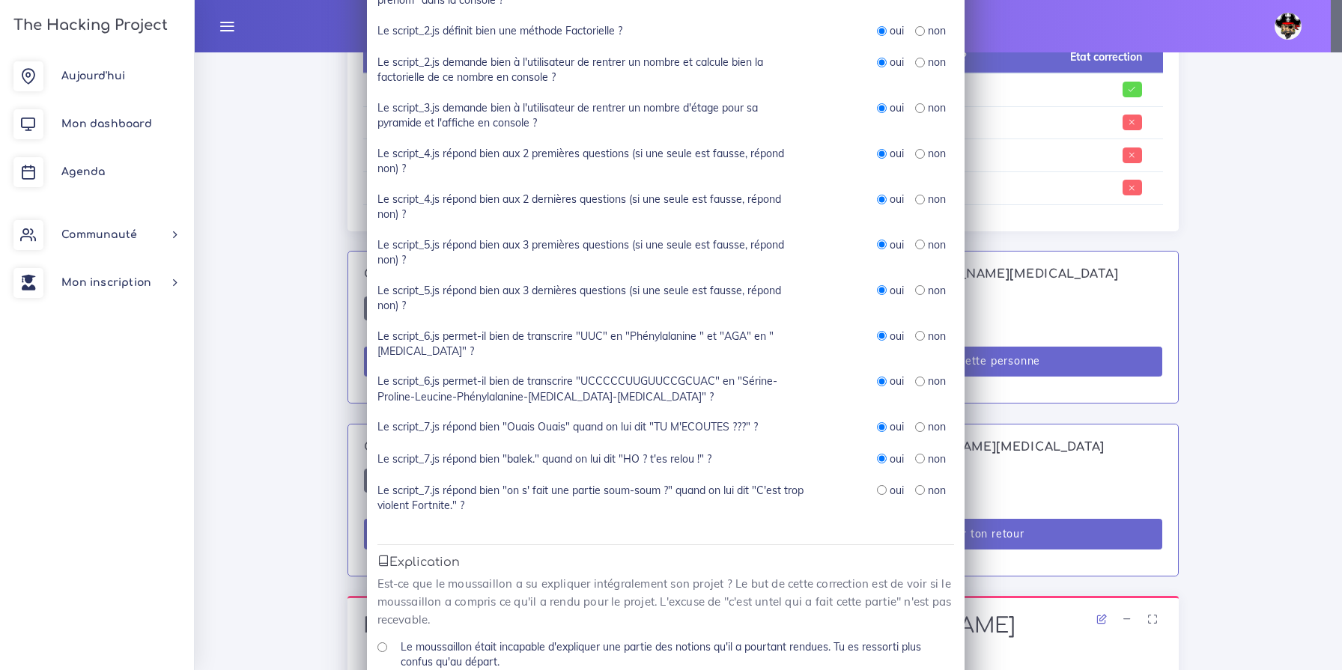
radio input "true"
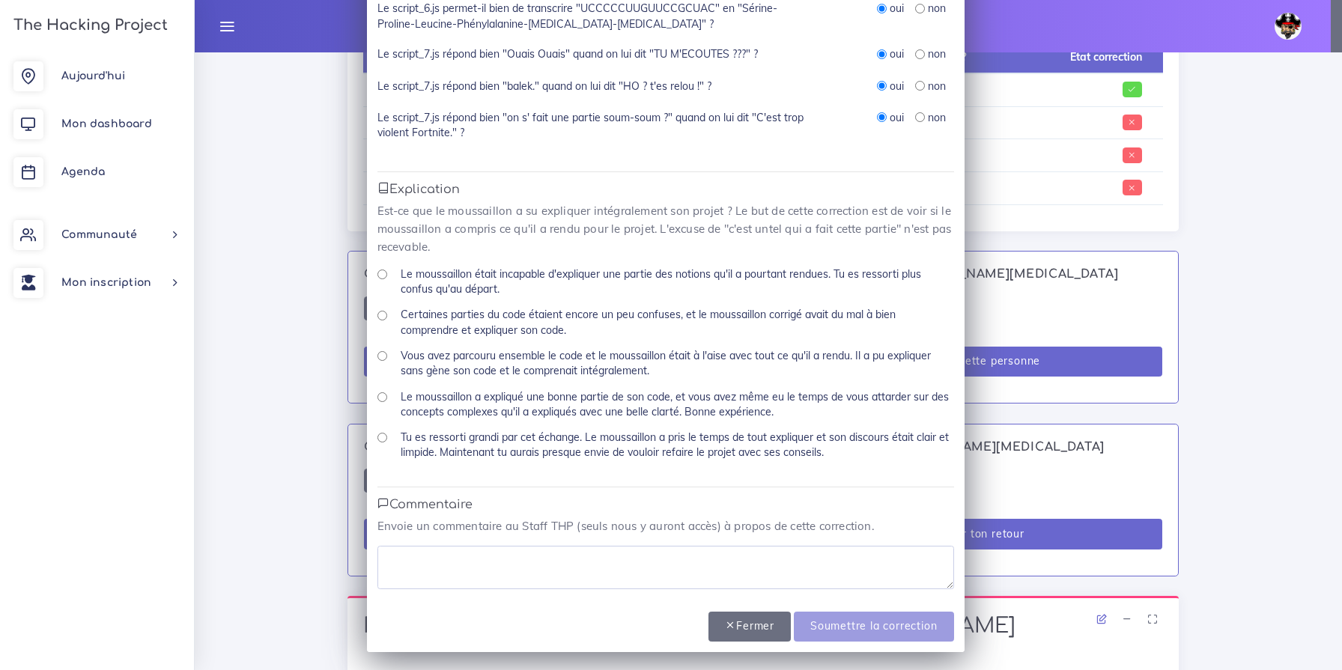
scroll to position [775, 0]
click at [378, 436] on input "Tu es ressorti grandi par cet échange. Le moussaillon a pris le temps de tout e…" at bounding box center [382, 436] width 10 height 10
radio input "true"
click at [463, 570] on textarea at bounding box center [665, 565] width 576 height 43
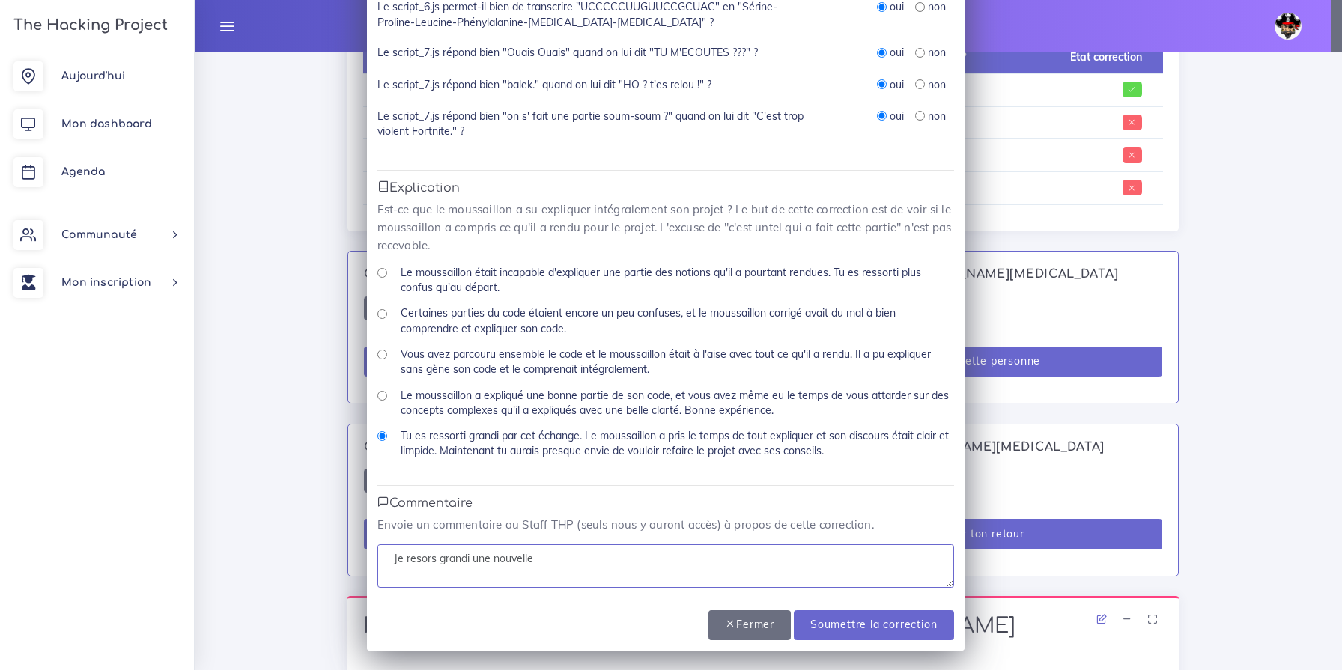
click at [415, 561] on textarea "Je resors grandi une nouvelle" at bounding box center [665, 565] width 576 height 43
click at [580, 566] on textarea "Je ressors grandi une nouvelle" at bounding box center [665, 565] width 576 height 43
type textarea "Je ressors grandi une nouvelle fois :)"
click at [900, 628] on input "Soumettre la correction" at bounding box center [873, 625] width 159 height 31
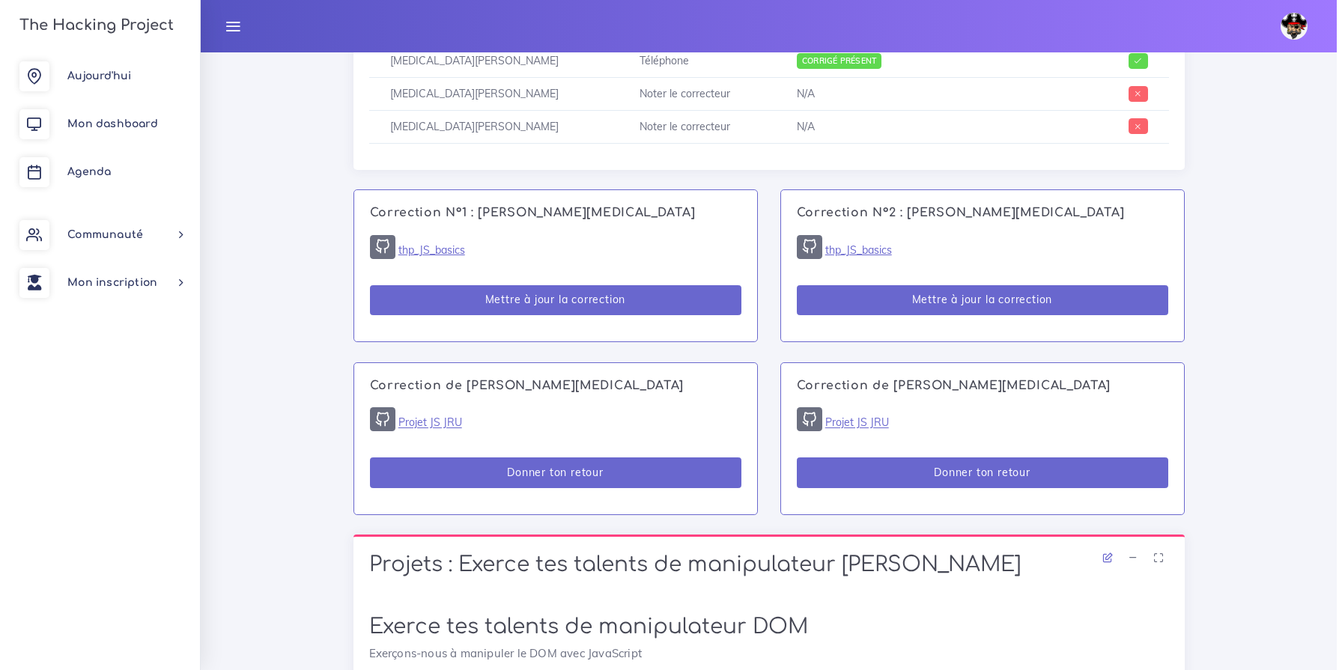
scroll to position [898, 0]
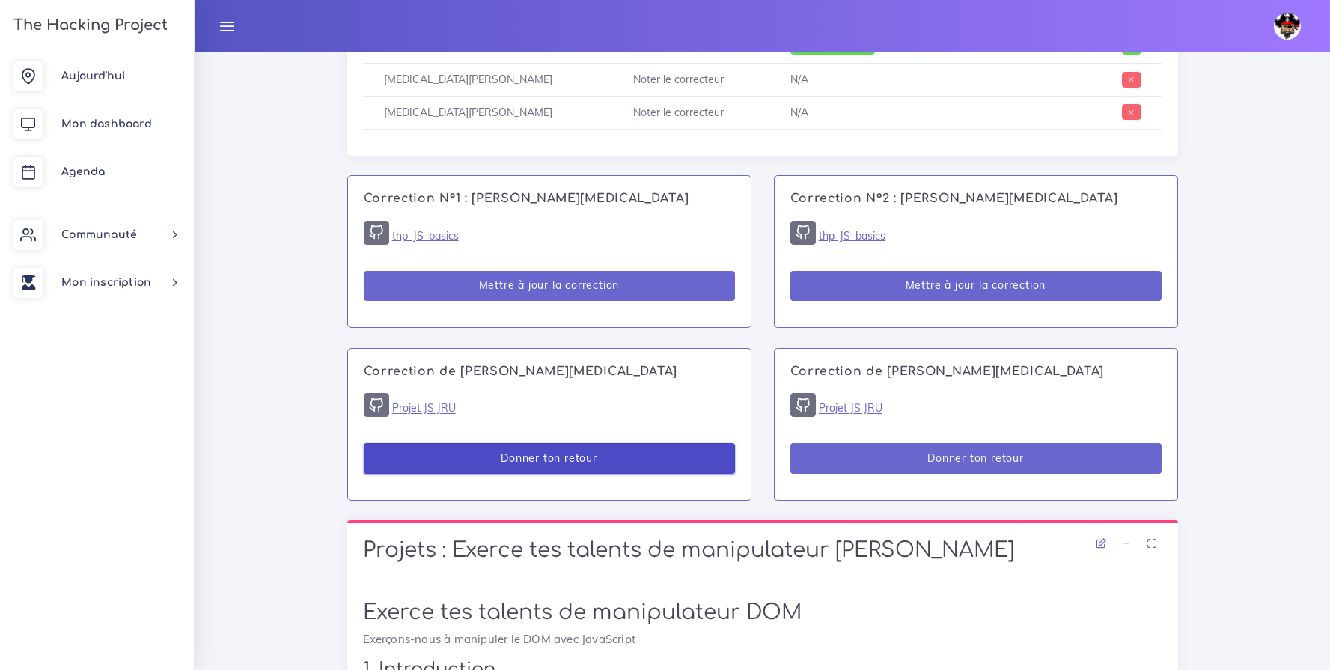
click at [554, 461] on button "Donner ton retour" at bounding box center [549, 458] width 371 height 31
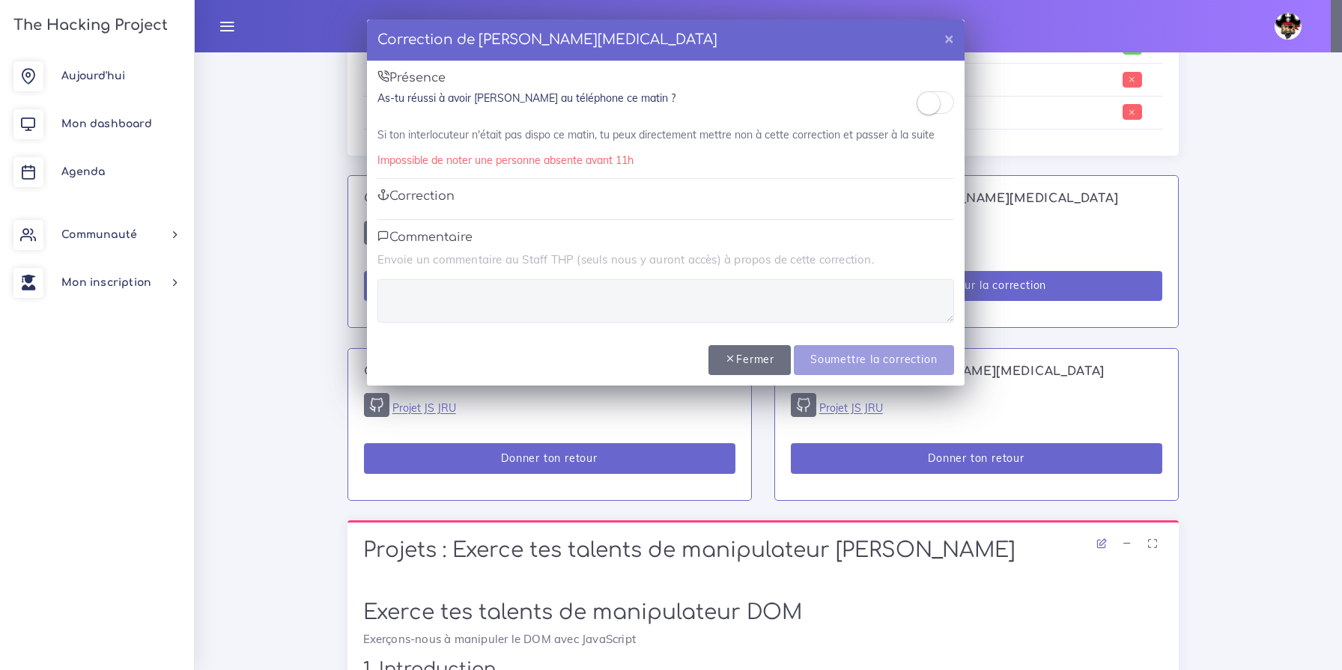
click at [938, 102] on small at bounding box center [928, 103] width 22 height 22
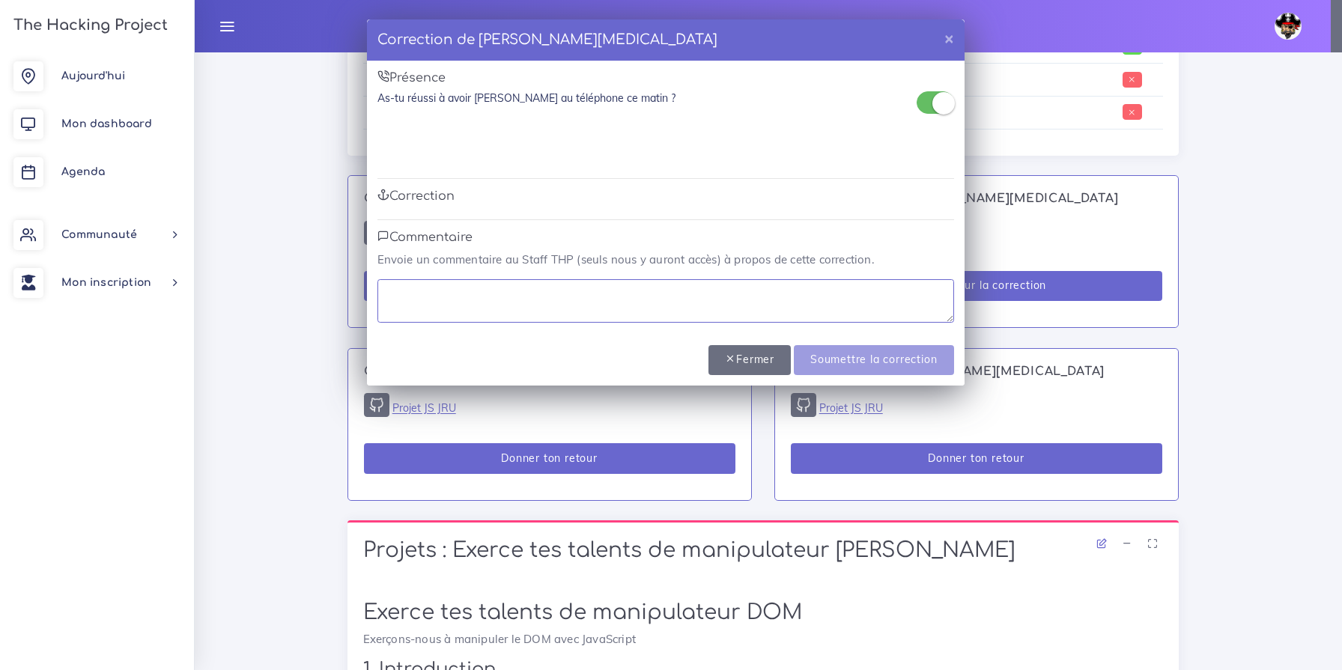
click at [491, 296] on textarea at bounding box center [665, 300] width 576 height 43
type textarea "Merci pour moment partagé"
click at [855, 368] on input "Soumettre la correction" at bounding box center [873, 360] width 159 height 31
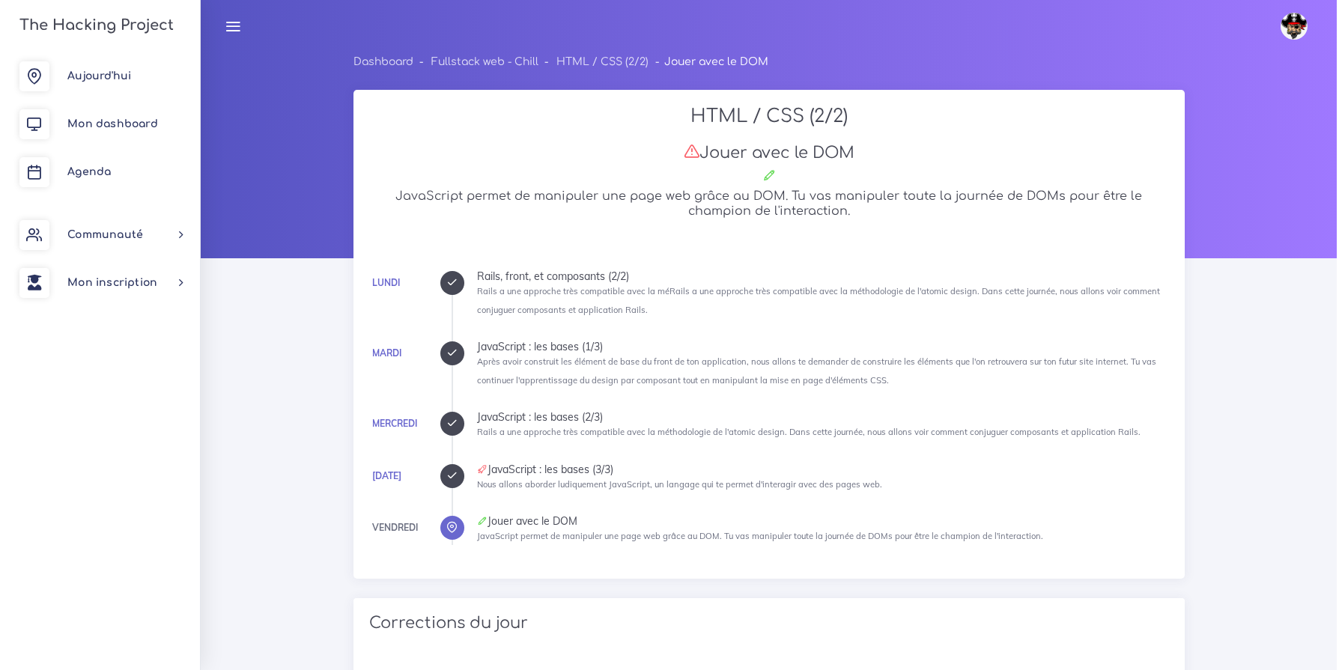
scroll to position [889, 0]
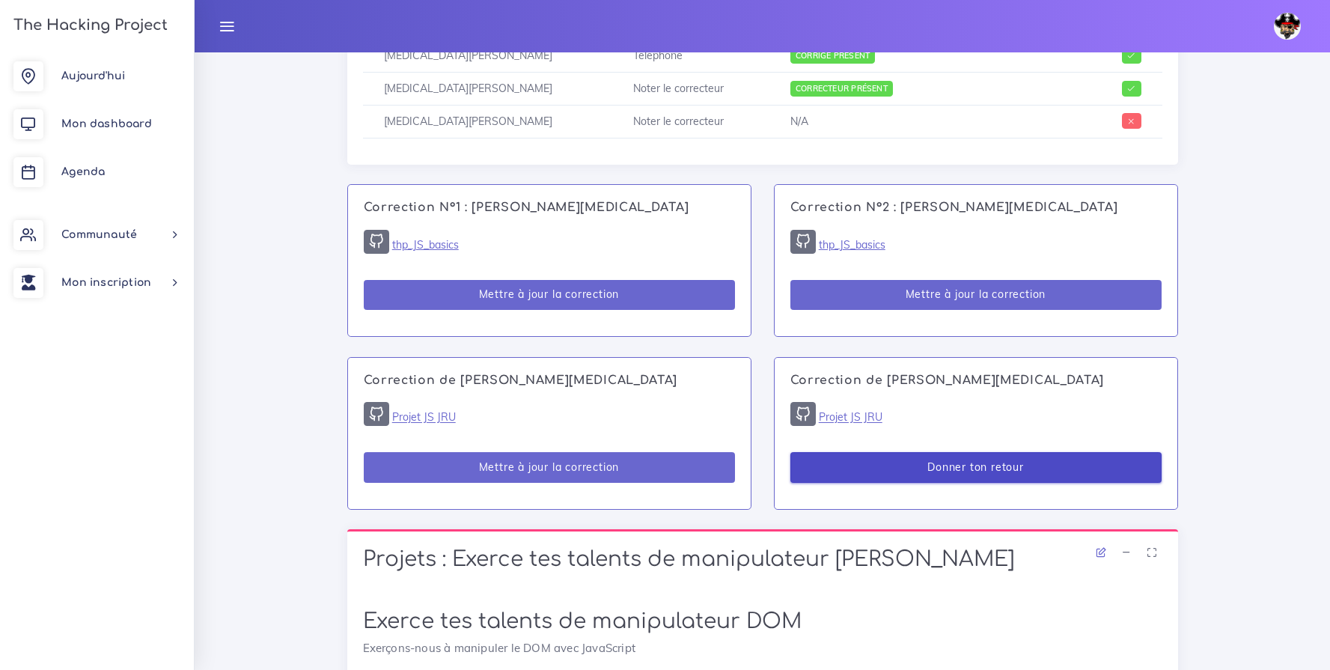
click at [969, 464] on button "Donner ton retour" at bounding box center [976, 467] width 371 height 31
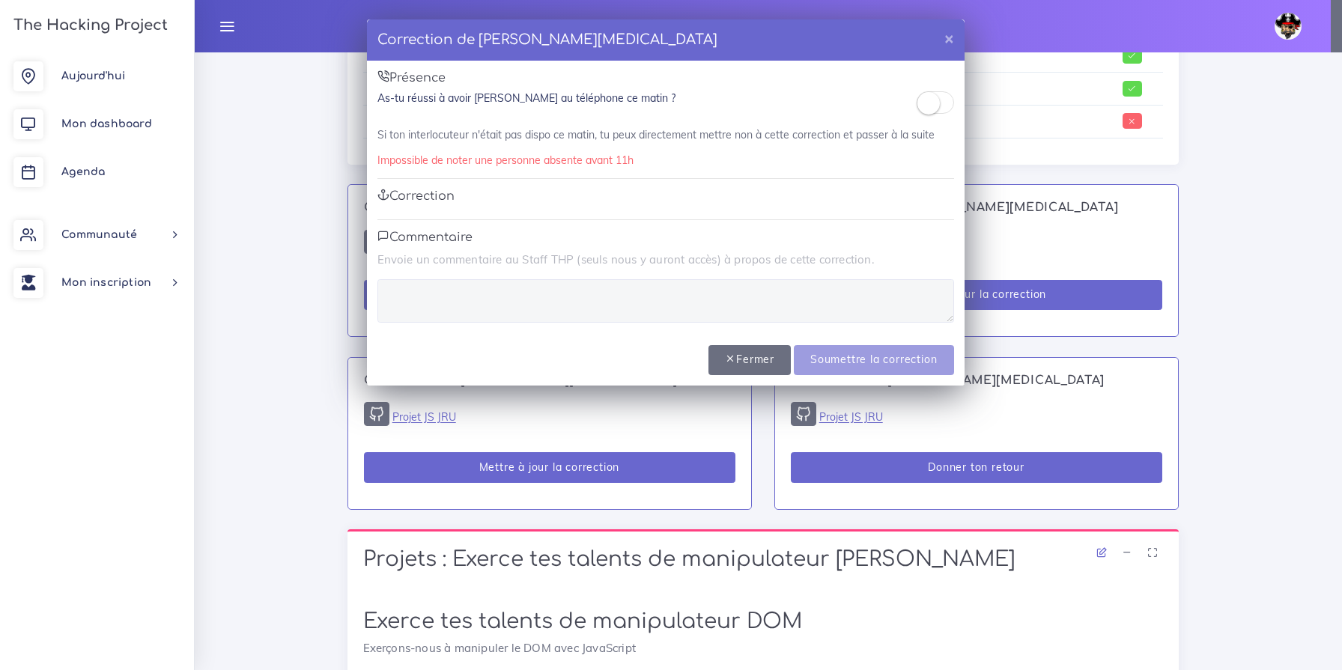
click at [920, 104] on small at bounding box center [928, 103] width 22 height 22
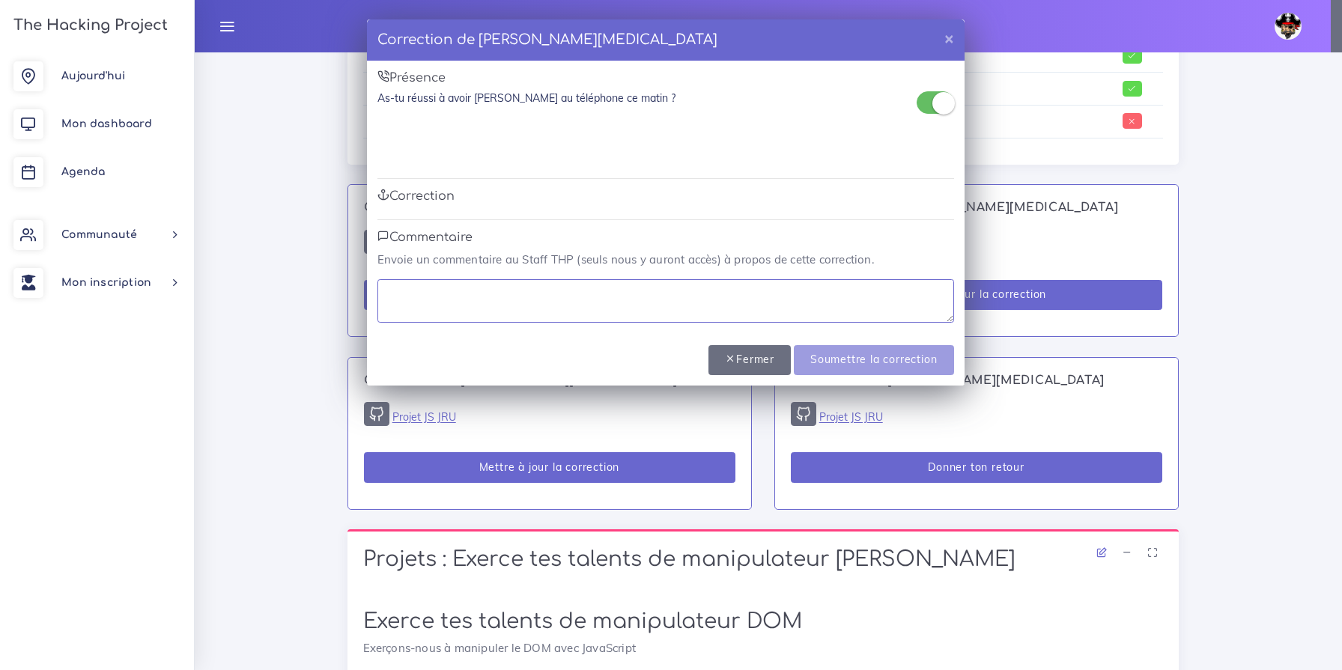
click at [408, 299] on textarea at bounding box center [665, 300] width 576 height 43
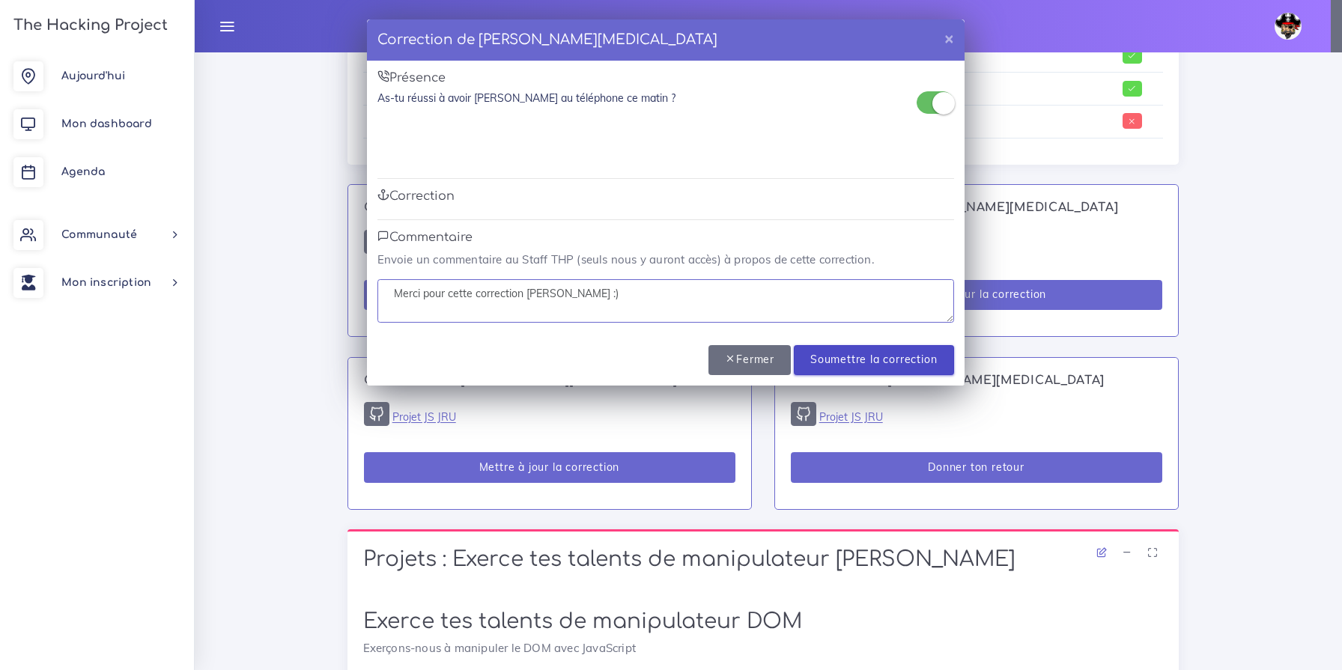
type textarea "Merci pour cette correction [PERSON_NAME] :)"
click at [910, 363] on input "Soumettre la correction" at bounding box center [873, 360] width 159 height 31
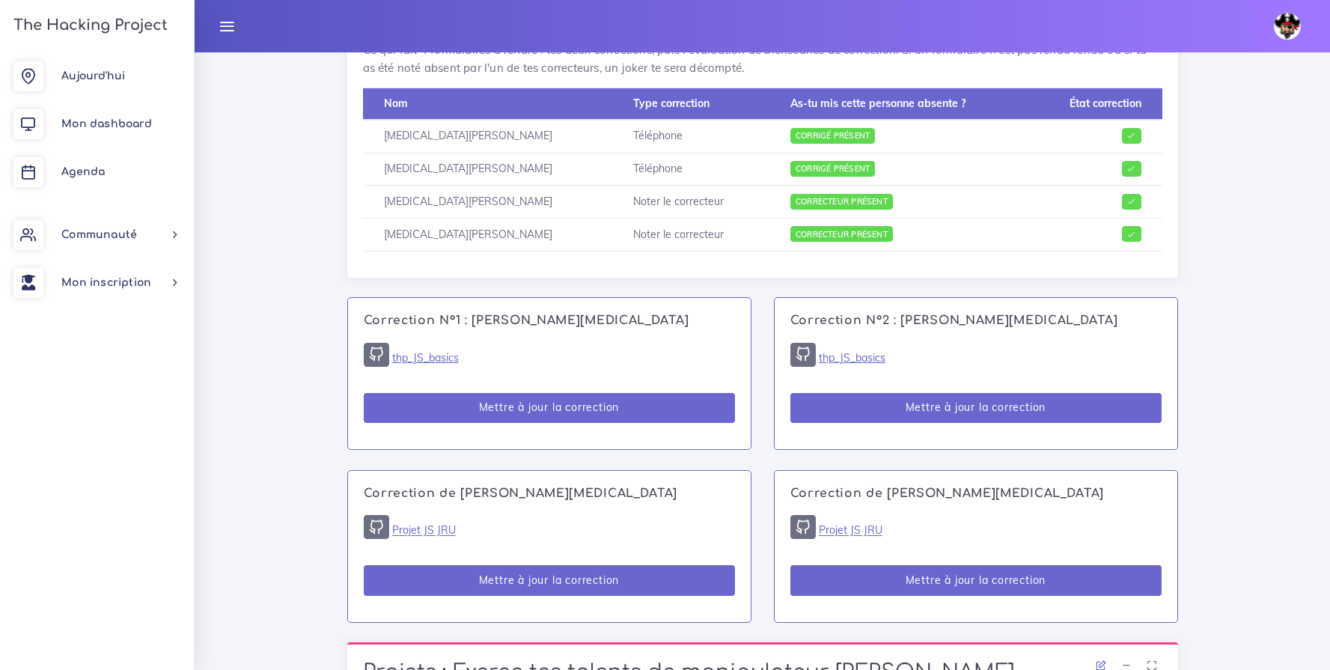
scroll to position [779, 0]
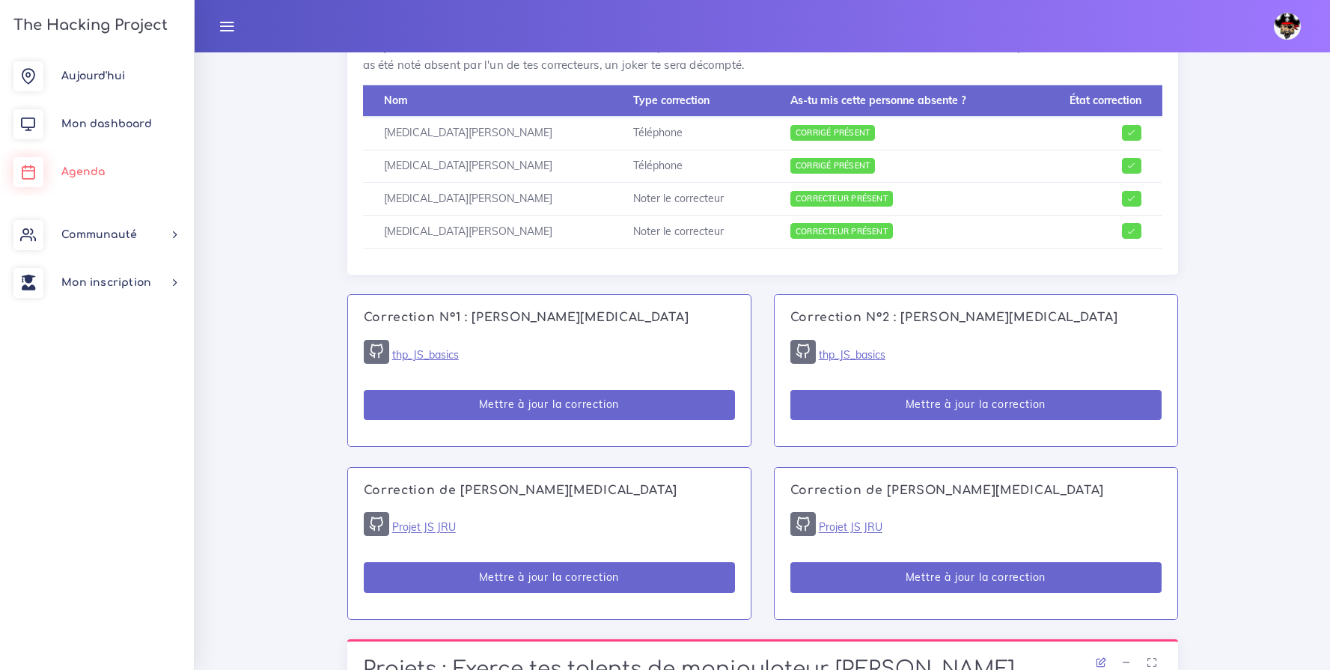
click at [107, 188] on link "Agenda" at bounding box center [97, 172] width 194 height 48
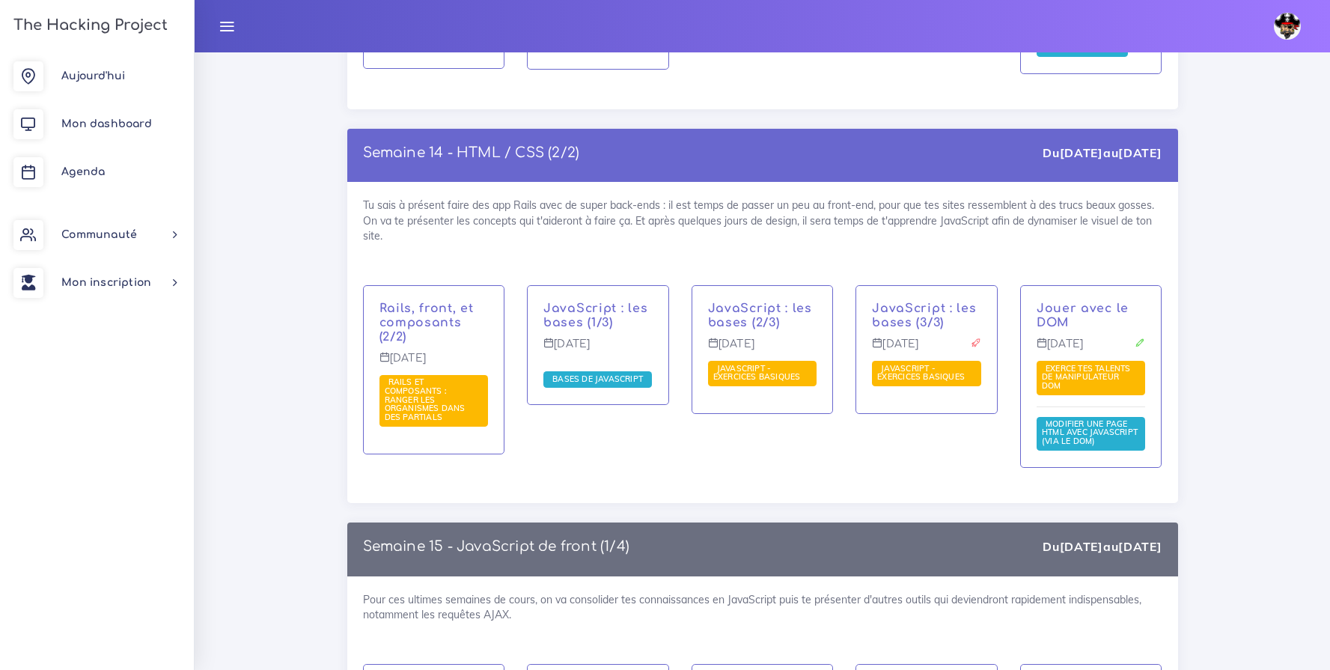
scroll to position [7567, 0]
